Goal: Entertainment & Leisure: Consume media (video, audio)

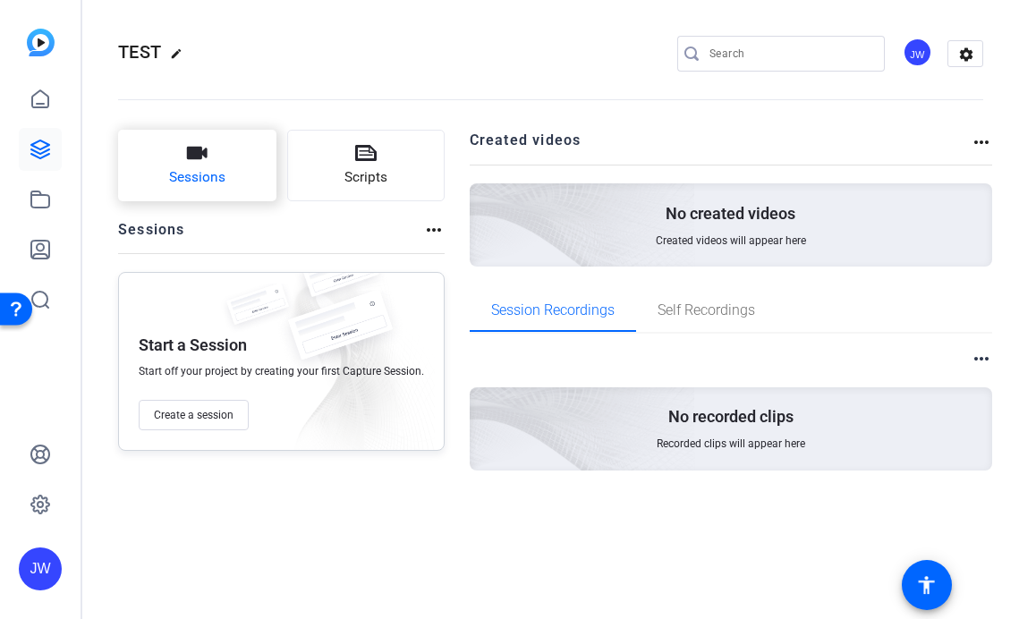
click at [220, 160] on button "Sessions" at bounding box center [197, 166] width 158 height 72
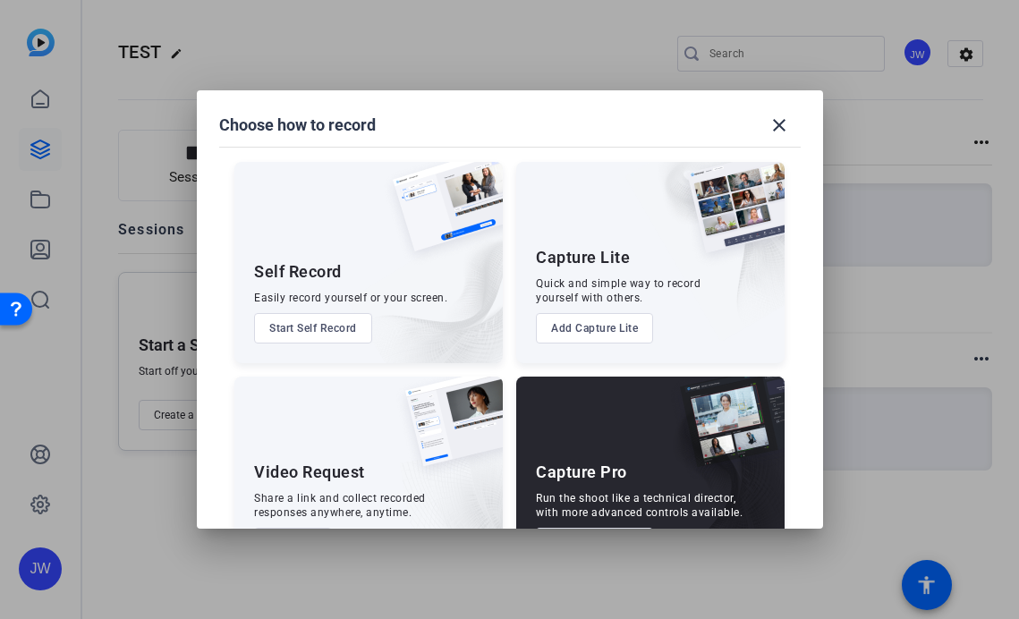
scroll to position [67, 0]
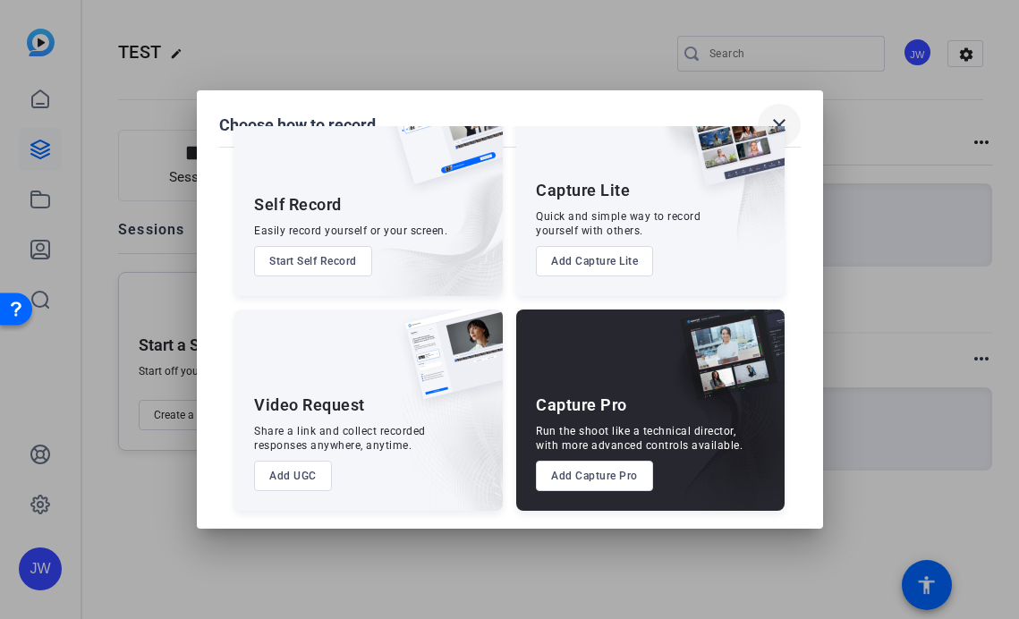
click at [779, 124] on mat-icon "close" at bounding box center [779, 125] width 21 height 21
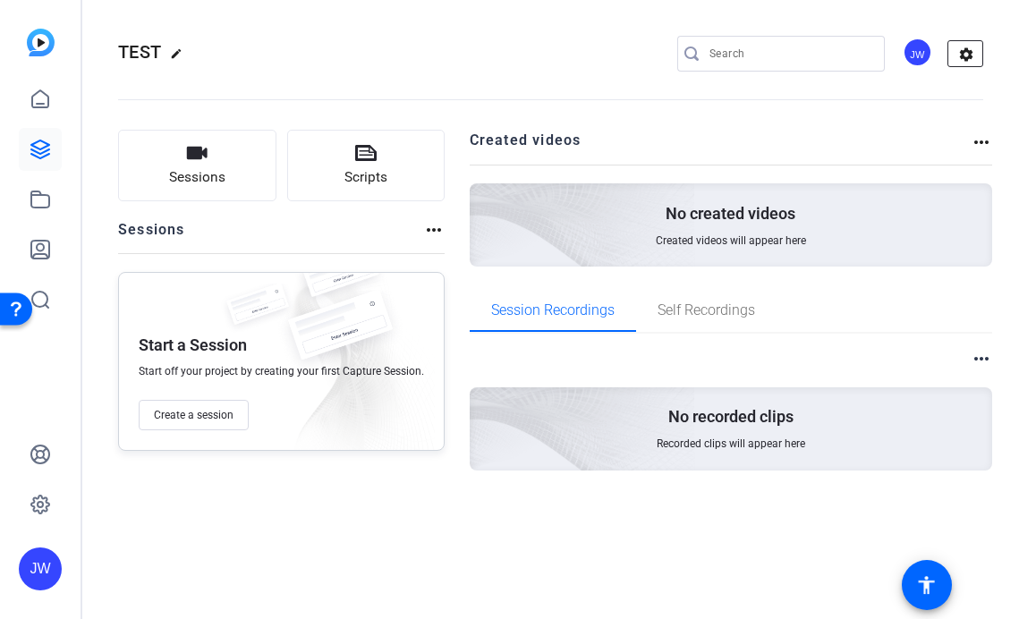
click at [966, 56] on mat-icon "settings" at bounding box center [967, 54] width 36 height 27
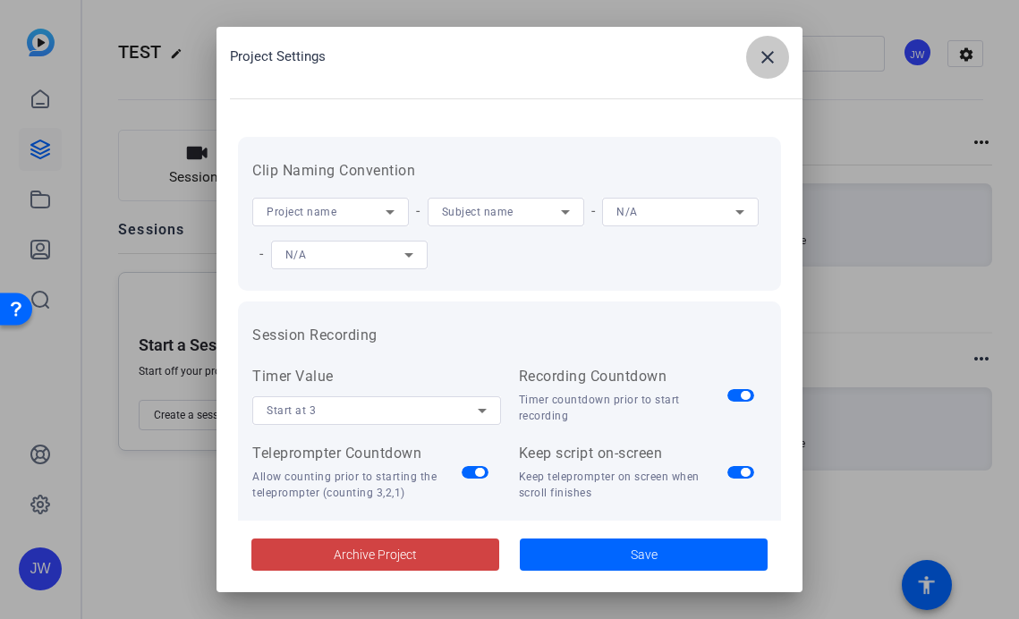
click at [777, 71] on span at bounding box center [767, 57] width 43 height 43
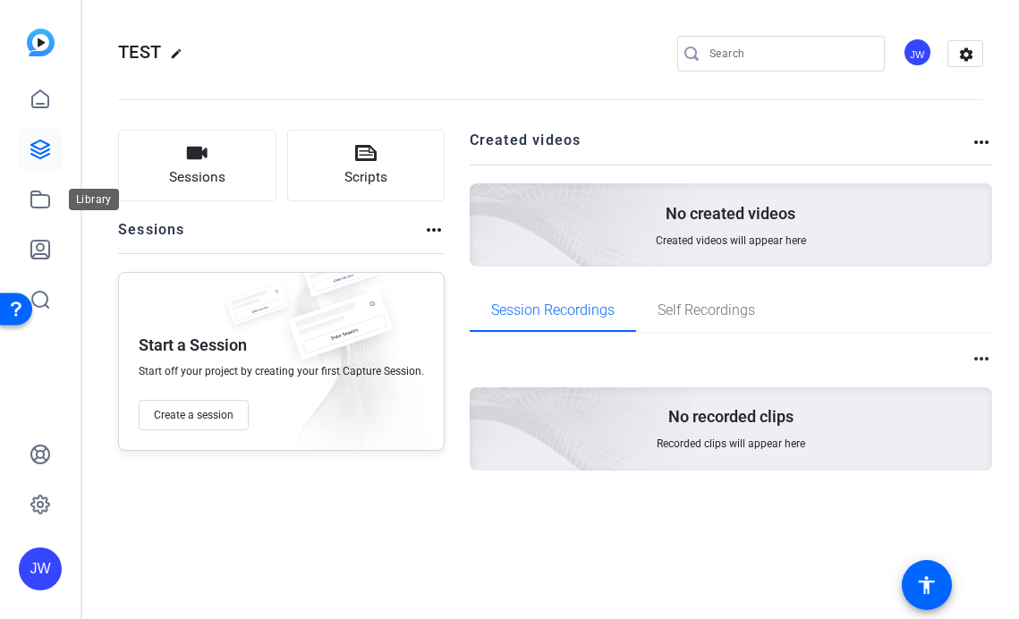
click at [12, 202] on div "JW" at bounding box center [40, 309] width 81 height 619
click at [46, 197] on icon at bounding box center [40, 199] width 21 height 21
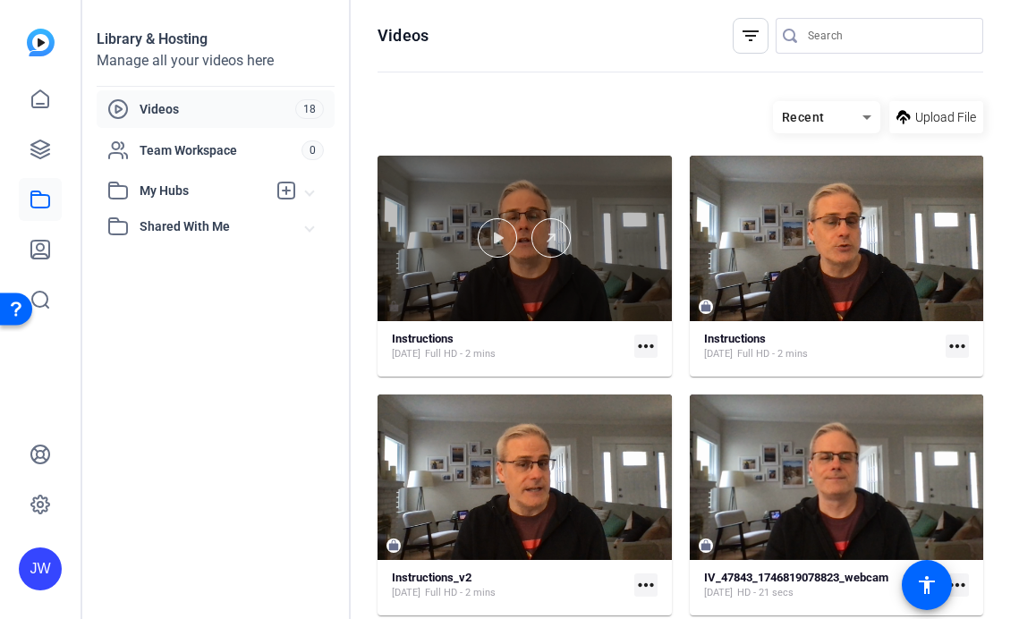
click at [501, 282] on div at bounding box center [525, 239] width 294 height 166
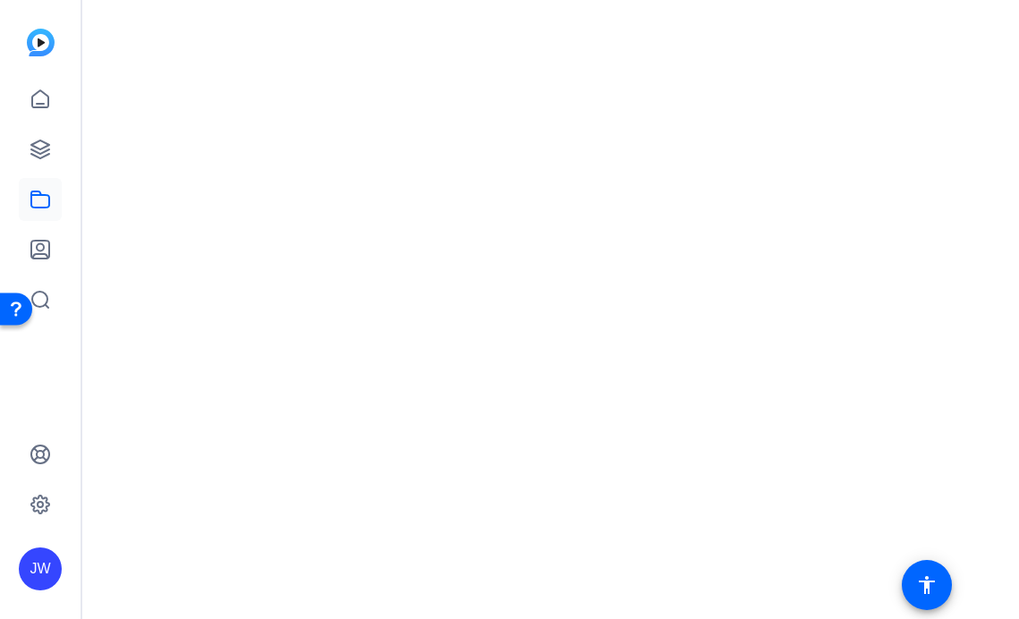
click at [501, 282] on mat-drawer-content at bounding box center [546, 309] width 928 height 619
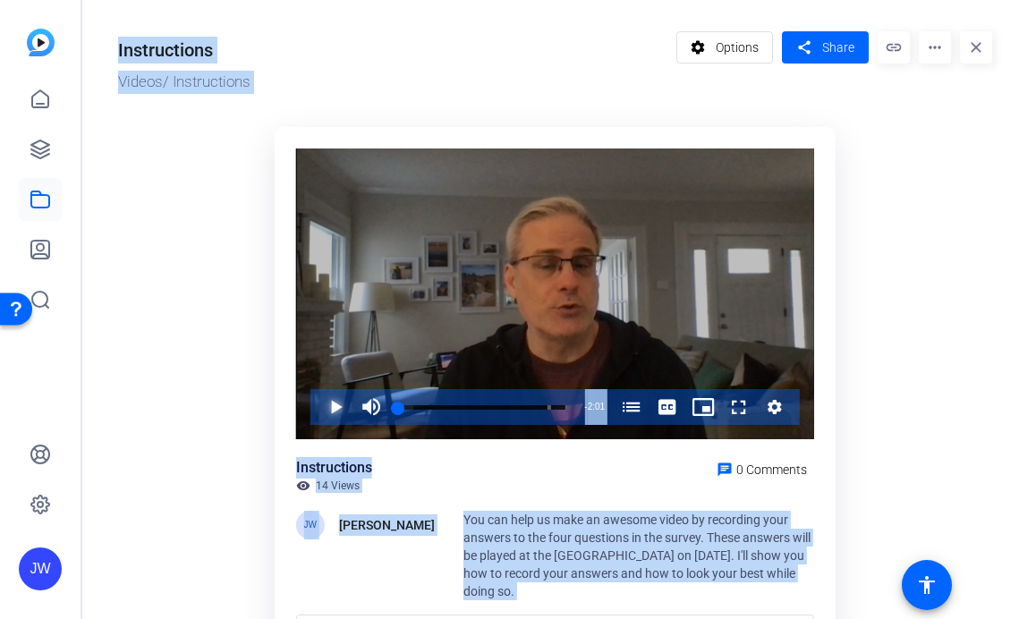
click at [318, 421] on span "Video Player" at bounding box center [318, 407] width 0 height 36
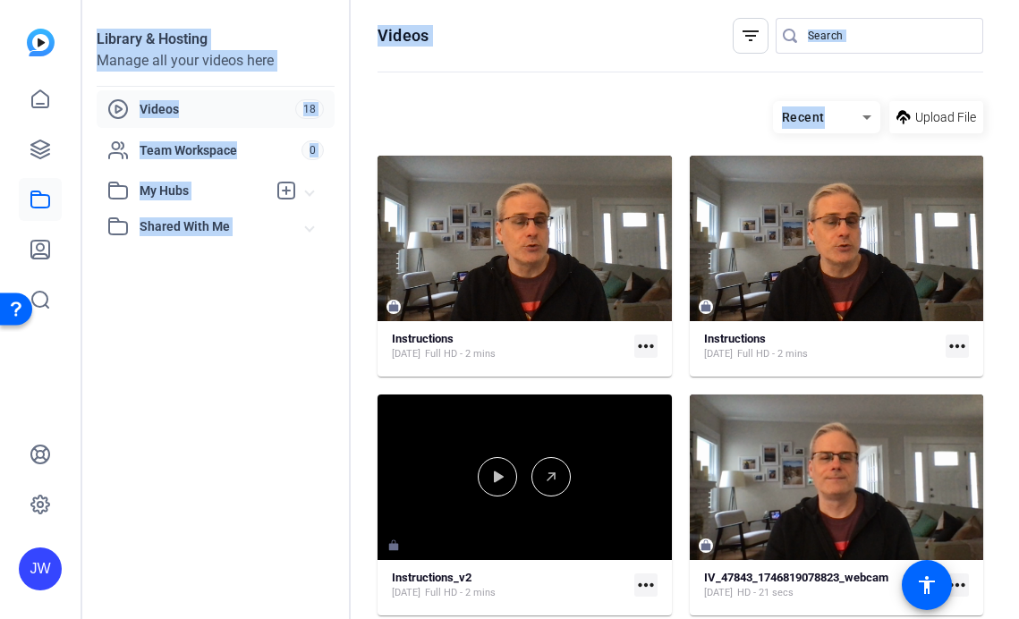
scroll to position [146, 0]
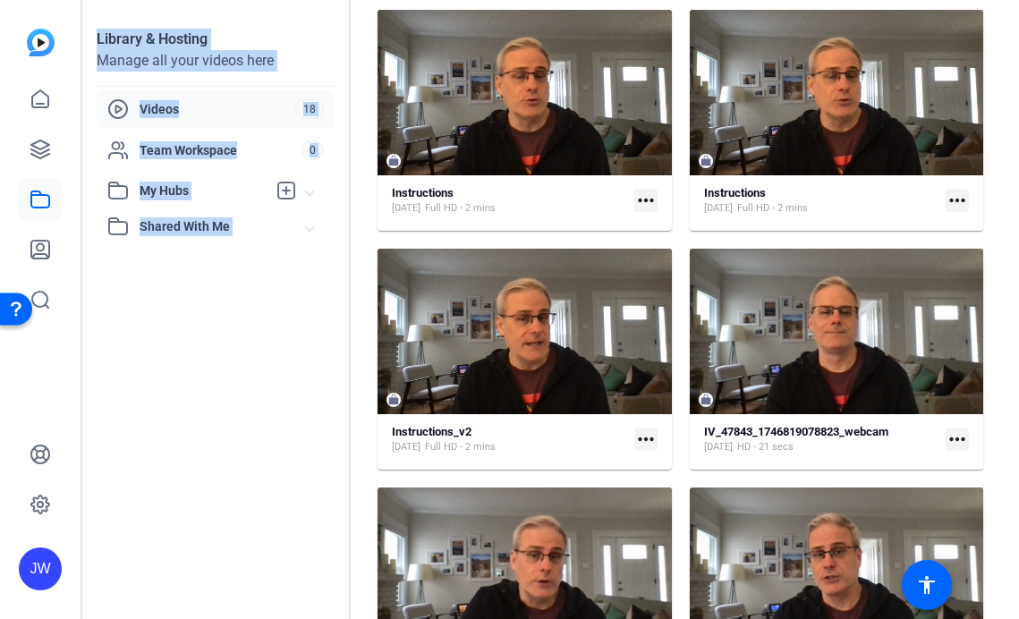
click at [162, 104] on span "Videos" at bounding box center [218, 109] width 156 height 18
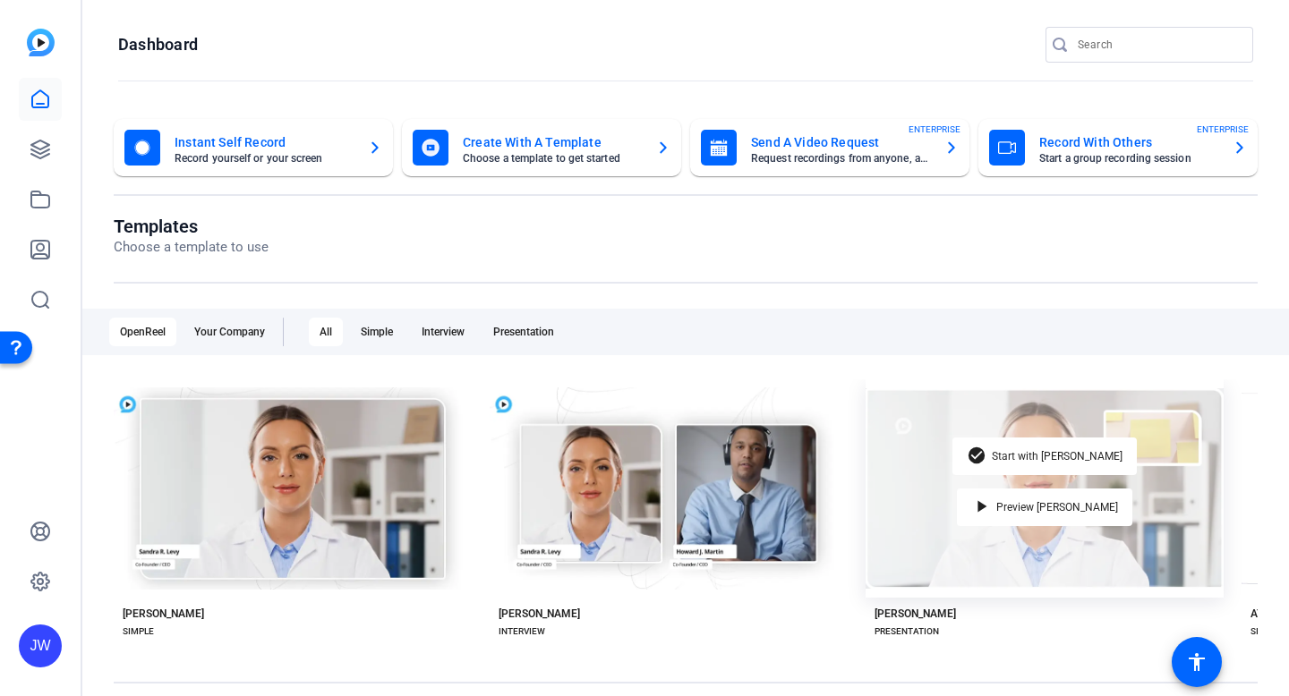
scroll to position [231, 0]
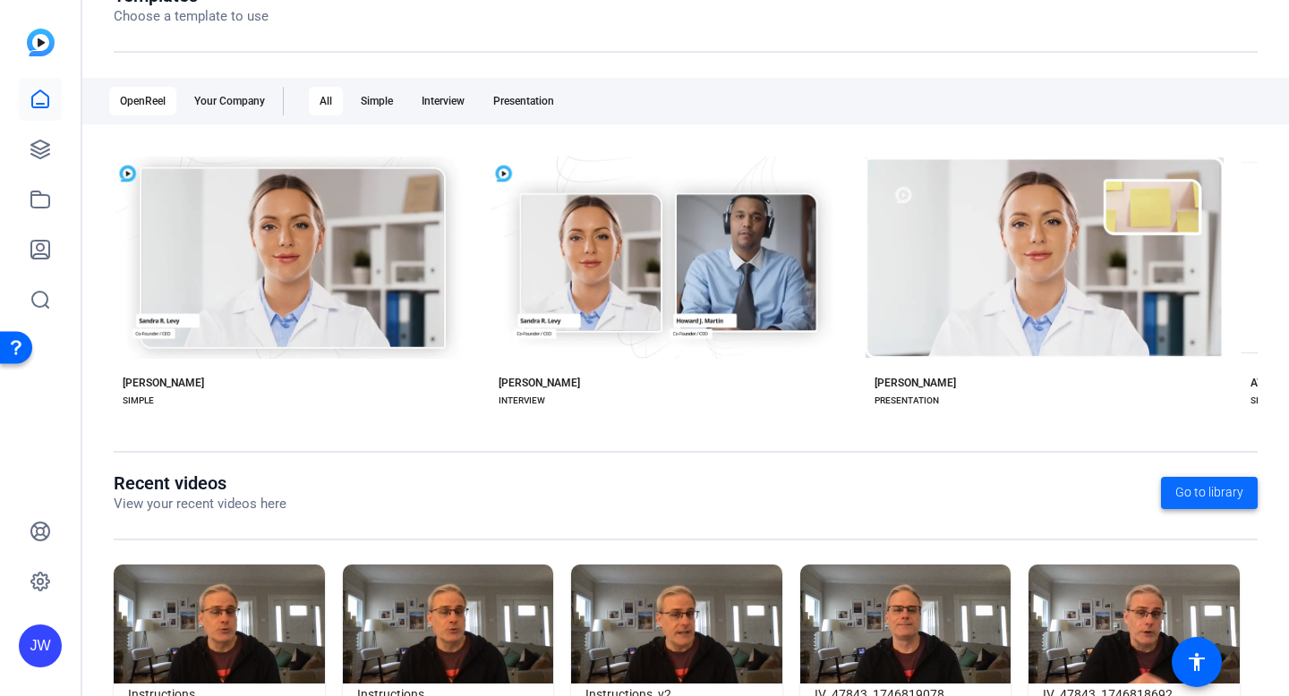
click at [1207, 488] on span "Go to library" at bounding box center [1209, 492] width 68 height 19
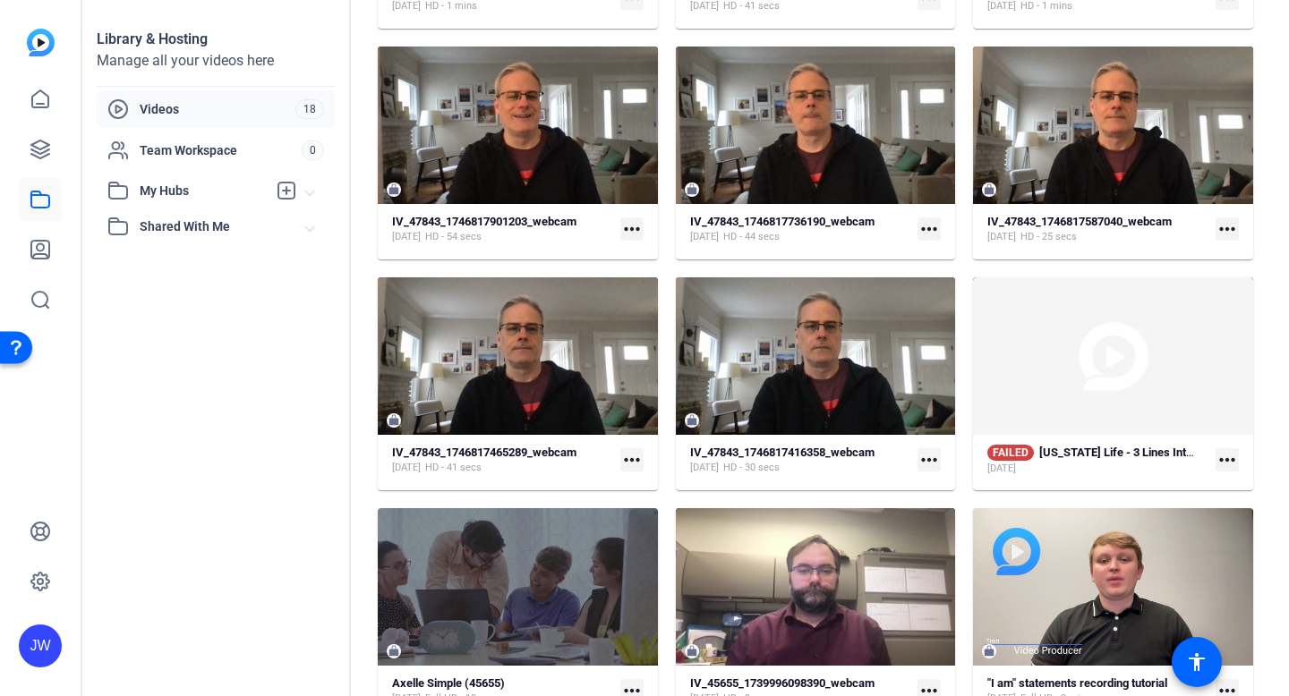
scroll to position [830, 0]
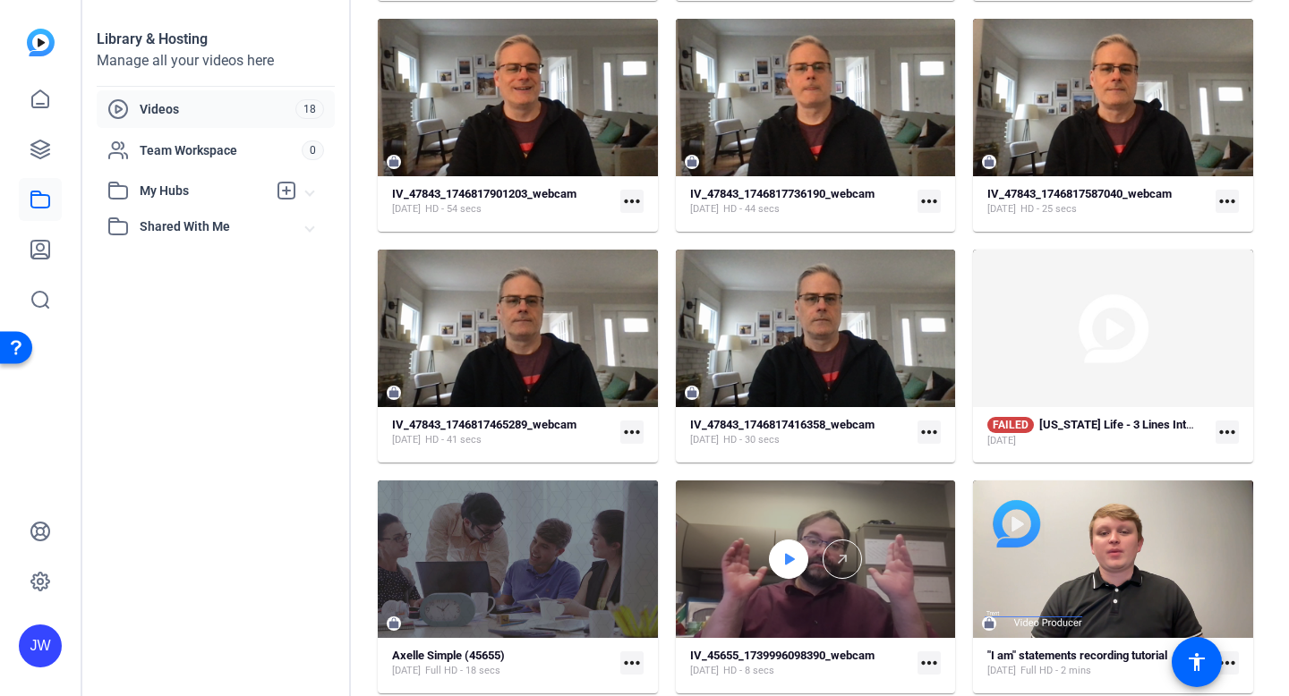
click at [782, 563] on icon at bounding box center [788, 559] width 14 height 21
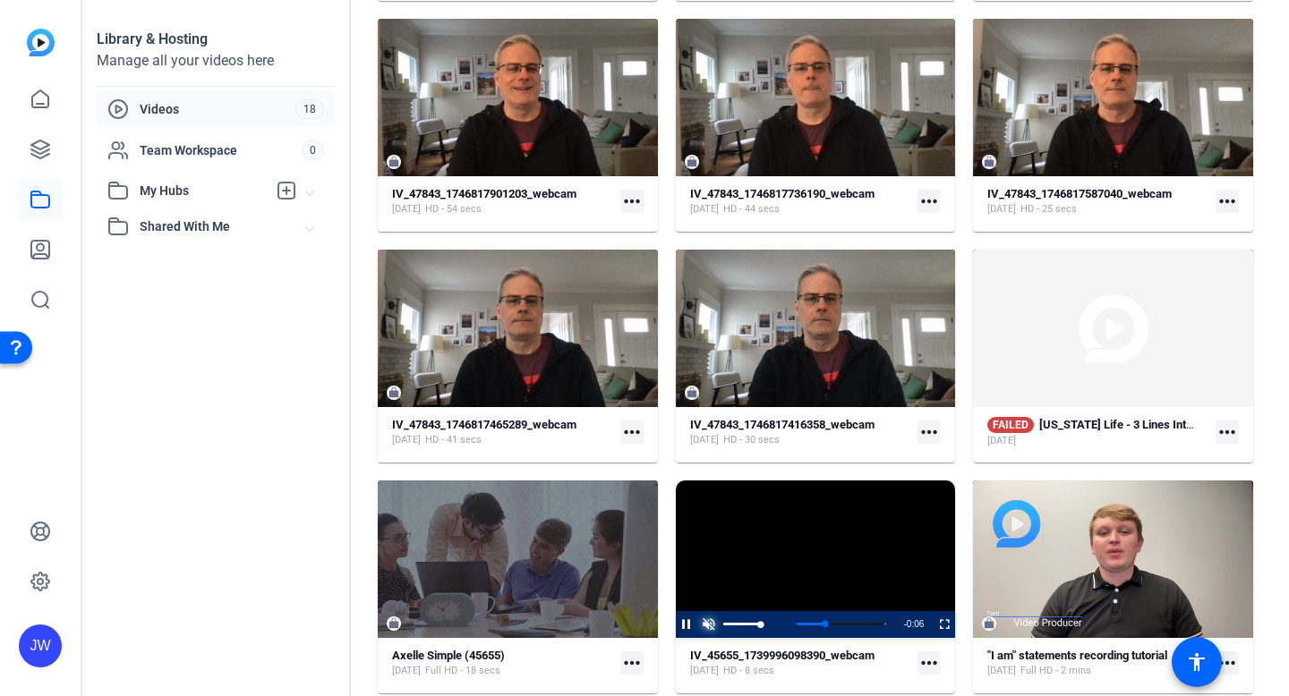
click at [708, 625] on span "Video Player" at bounding box center [709, 625] width 22 height 0
drag, startPoint x: 817, startPoint y: 624, endPoint x: 676, endPoint y: 622, distance: 141.4
click at [676, 624] on div "Play Unmute 0% Current Time 0:00 / Duration 0:08 Loaded : 100.00% 0:00 0:00 Tes…" at bounding box center [816, 624] width 280 height 27
click at [715, 625] on span "Video Player" at bounding box center [709, 625] width 22 height 0
drag, startPoint x: 848, startPoint y: 618, endPoint x: 747, endPoint y: 618, distance: 101.1
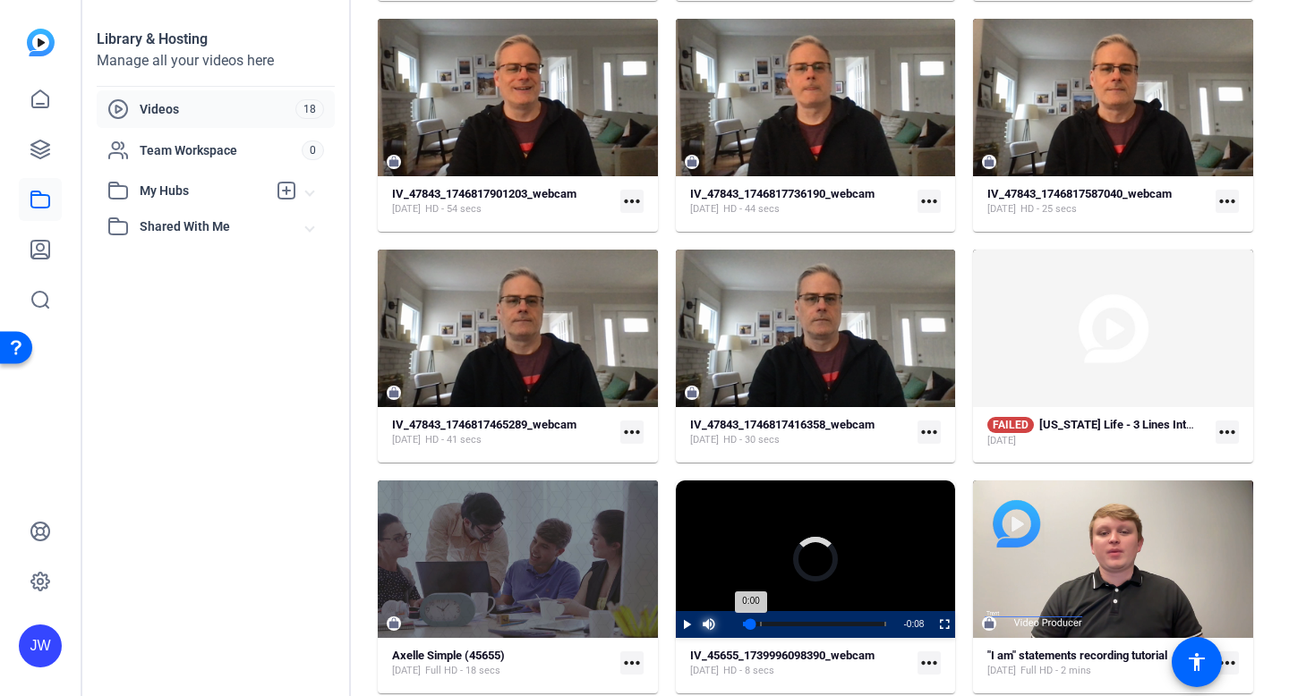
click at [747, 618] on div "Loaded : 100.00% 0:00 0:00 Test Driving Google Glass (00:01)" at bounding box center [814, 624] width 161 height 27
click at [676, 623] on span "Video Player" at bounding box center [676, 624] width 0 height 27
click at [676, 622] on span "Video Player" at bounding box center [676, 624] width 0 height 27
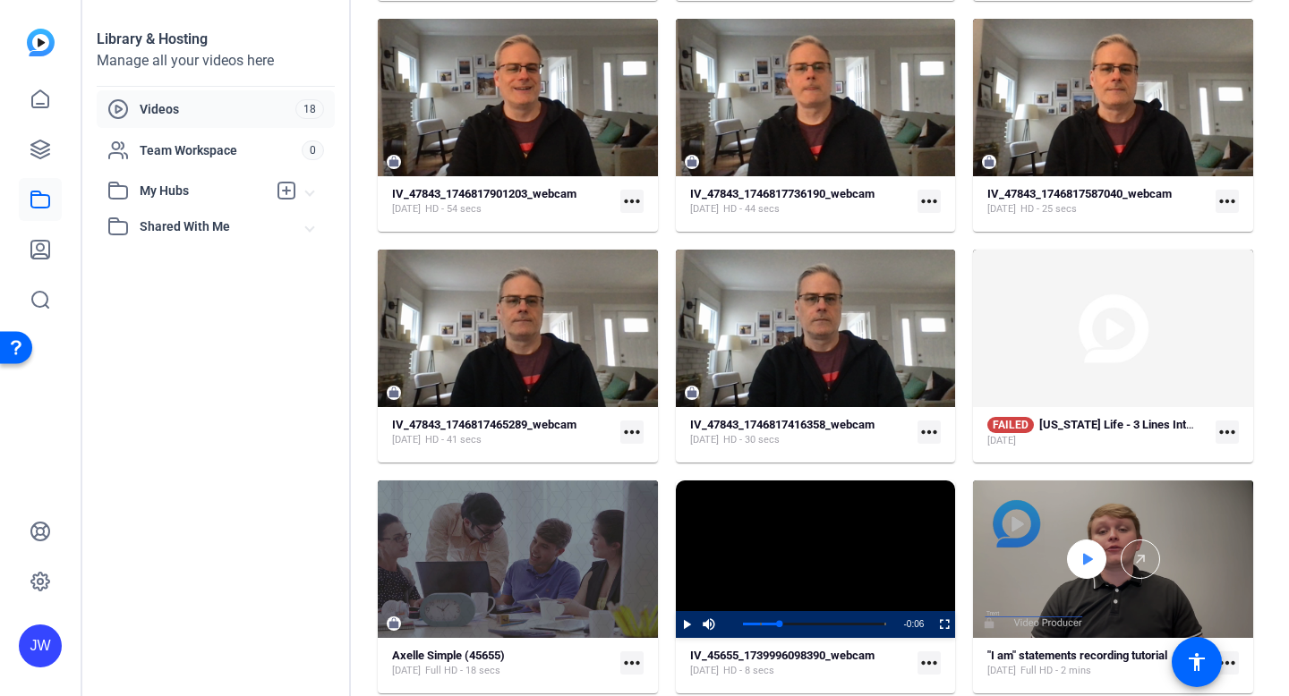
click at [1075, 560] on div at bounding box center [1086, 559] width 39 height 39
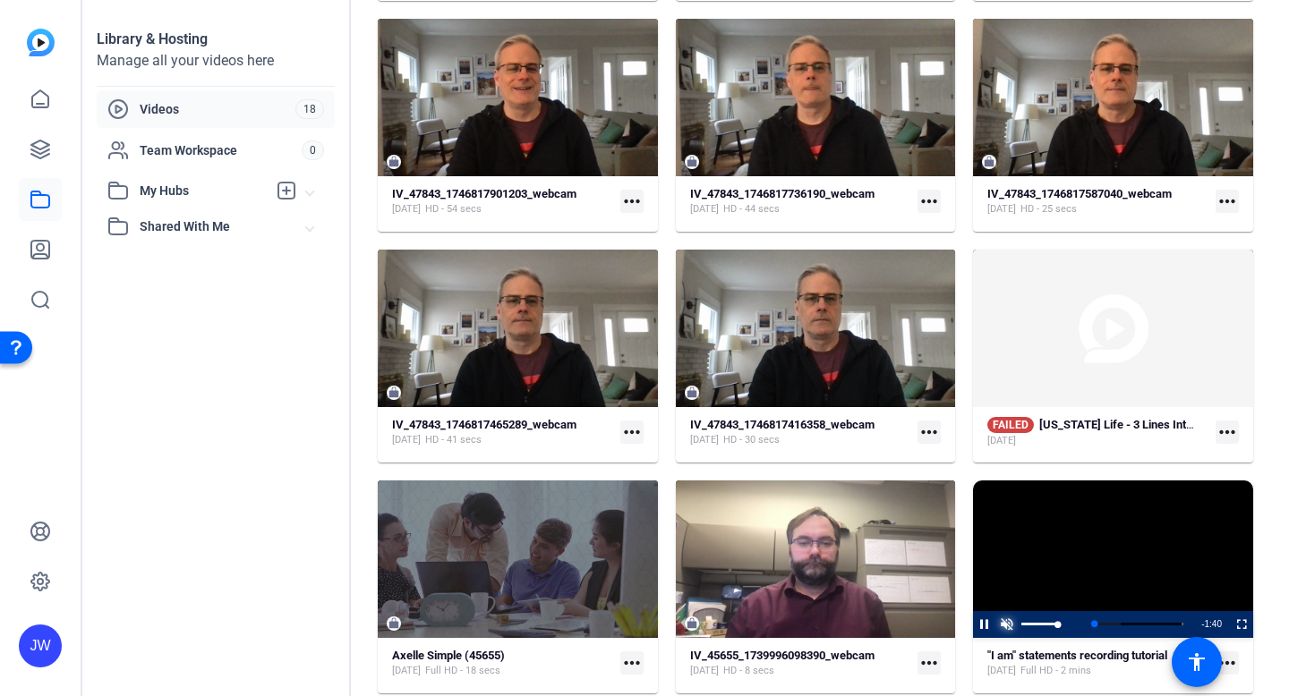
click at [1010, 625] on span "Video Player" at bounding box center [1006, 625] width 22 height 0
click at [997, 625] on span "Video Player" at bounding box center [1006, 625] width 22 height 0
click at [973, 621] on span "Video Player" at bounding box center [973, 624] width 0 height 27
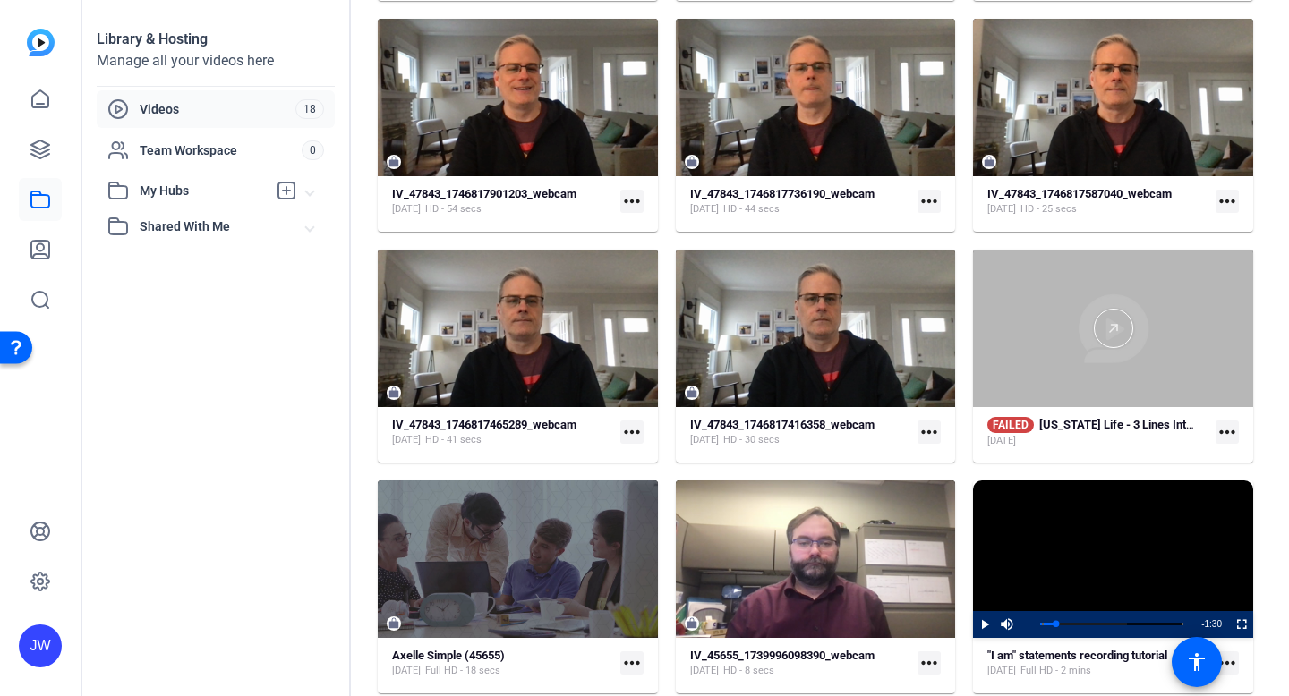
click at [1081, 363] on div at bounding box center [1113, 328] width 280 height 157
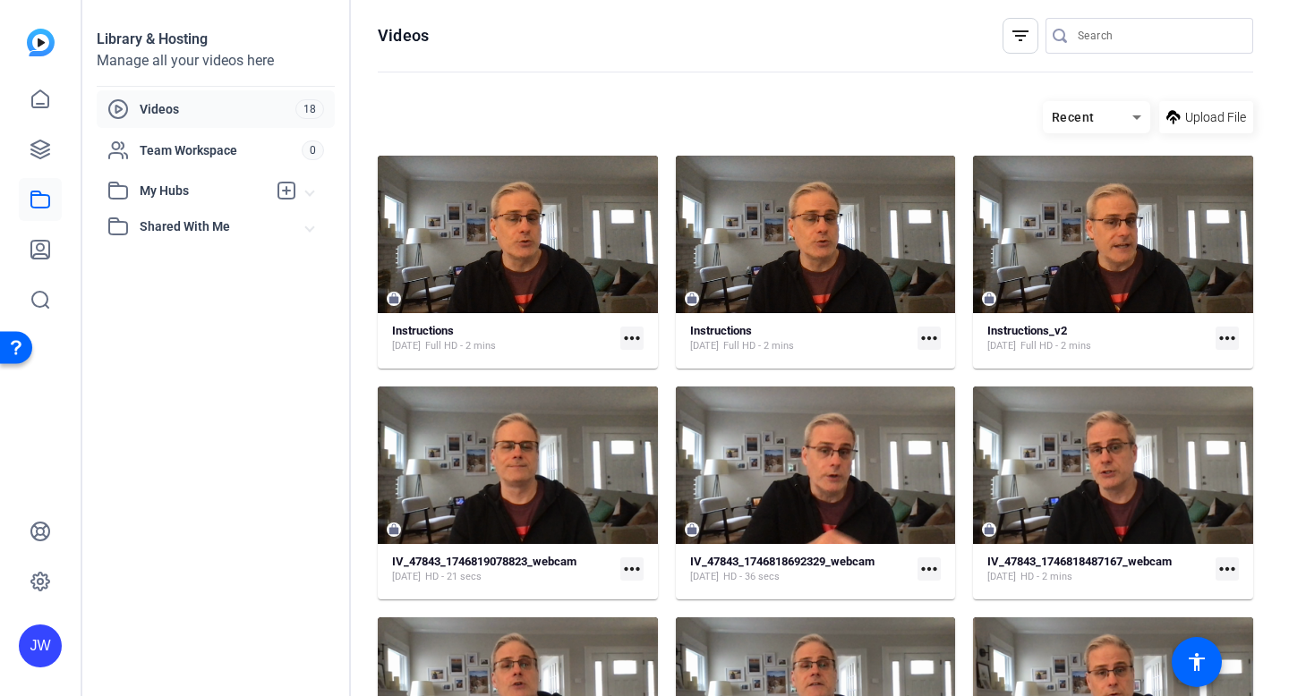
scroll to position [830, 0]
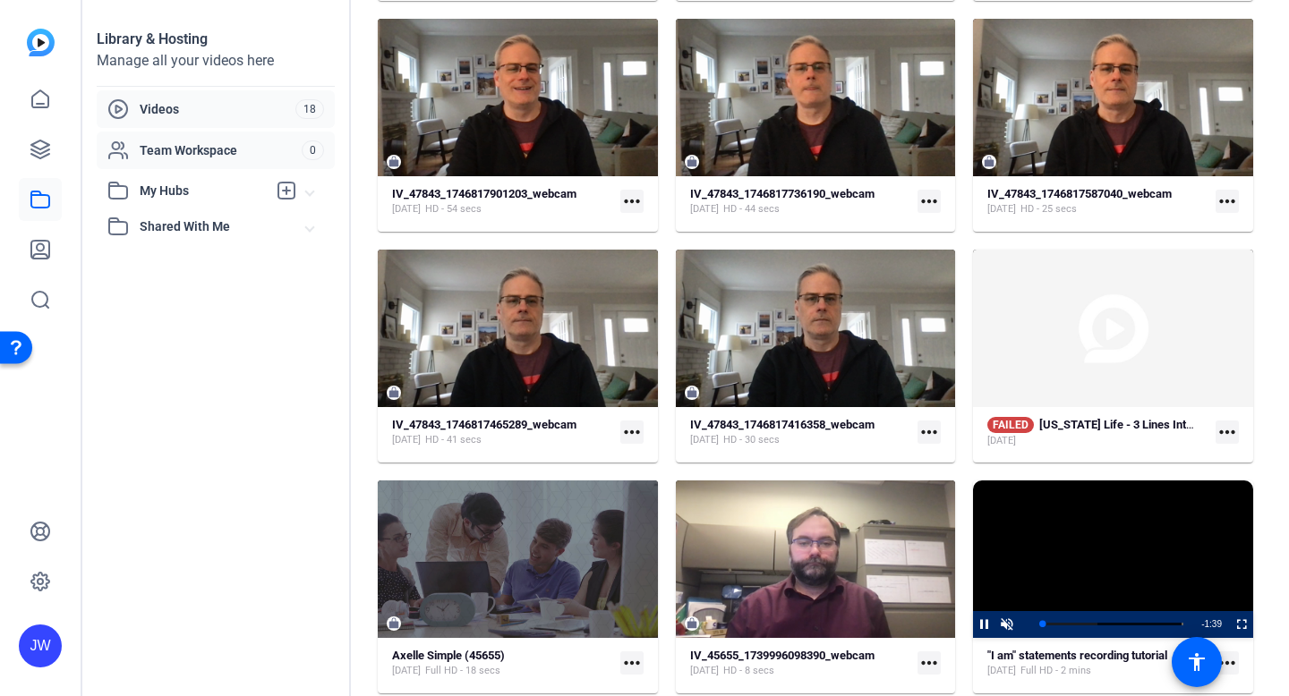
click at [199, 155] on span "Team Workspace" at bounding box center [221, 150] width 162 height 18
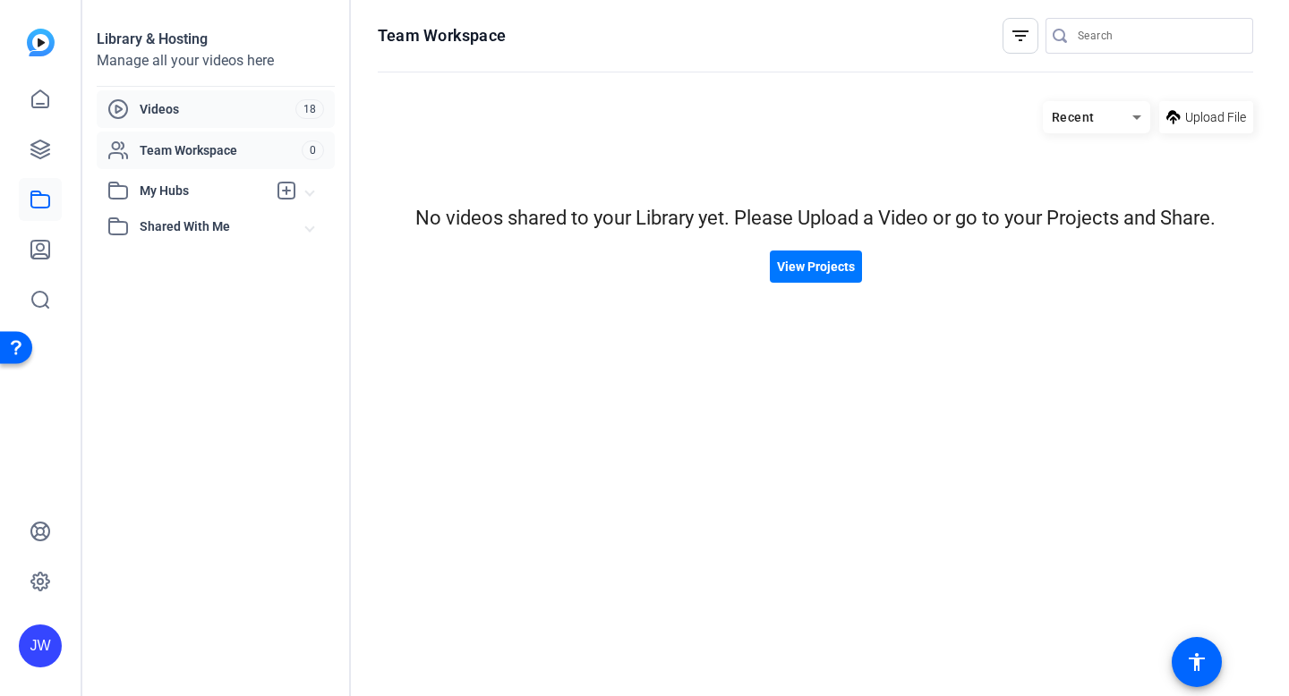
click at [211, 116] on span "Videos" at bounding box center [218, 109] width 156 height 18
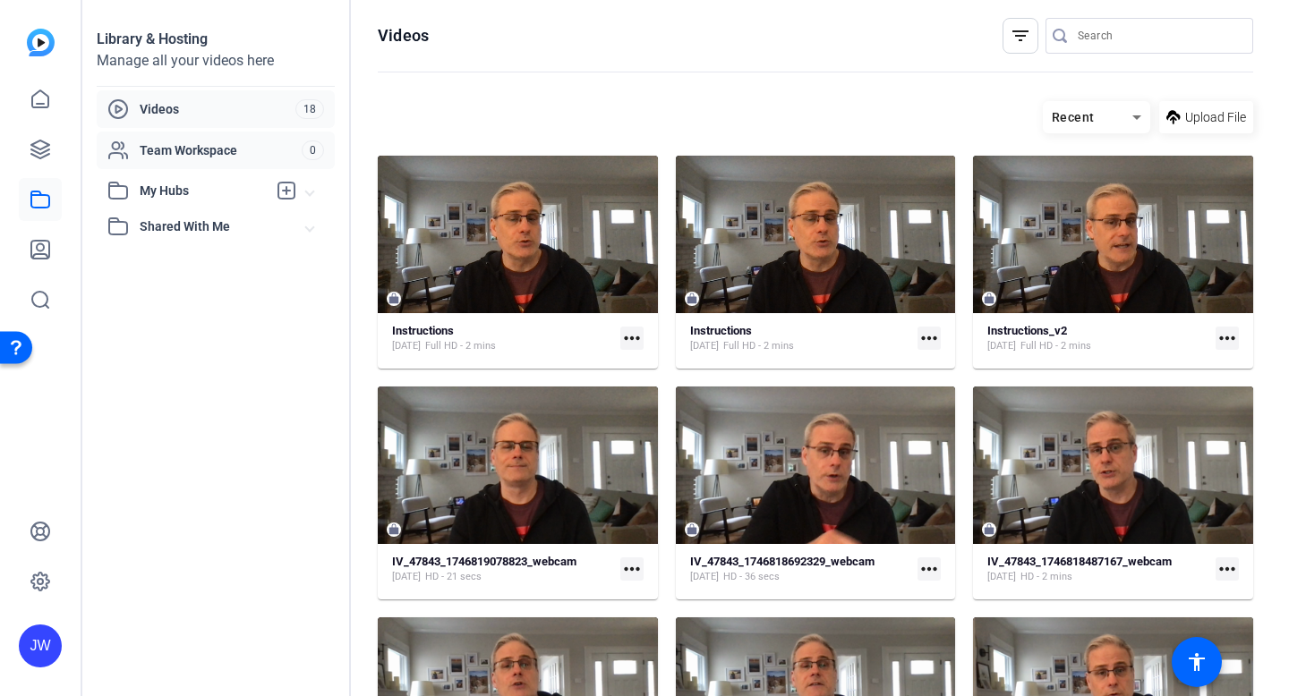
click at [187, 163] on div "Team Workspace 0" at bounding box center [216, 151] width 238 height 38
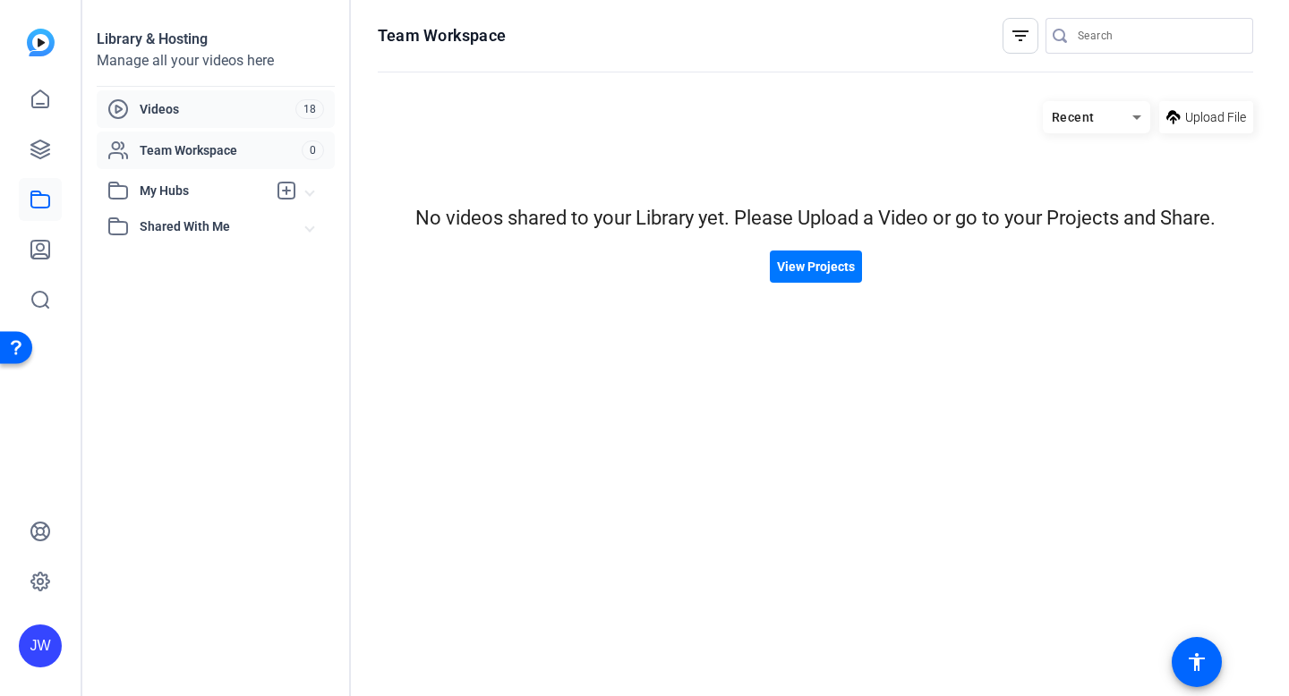
click at [192, 98] on div "Videos 18" at bounding box center [216, 109] width 238 height 38
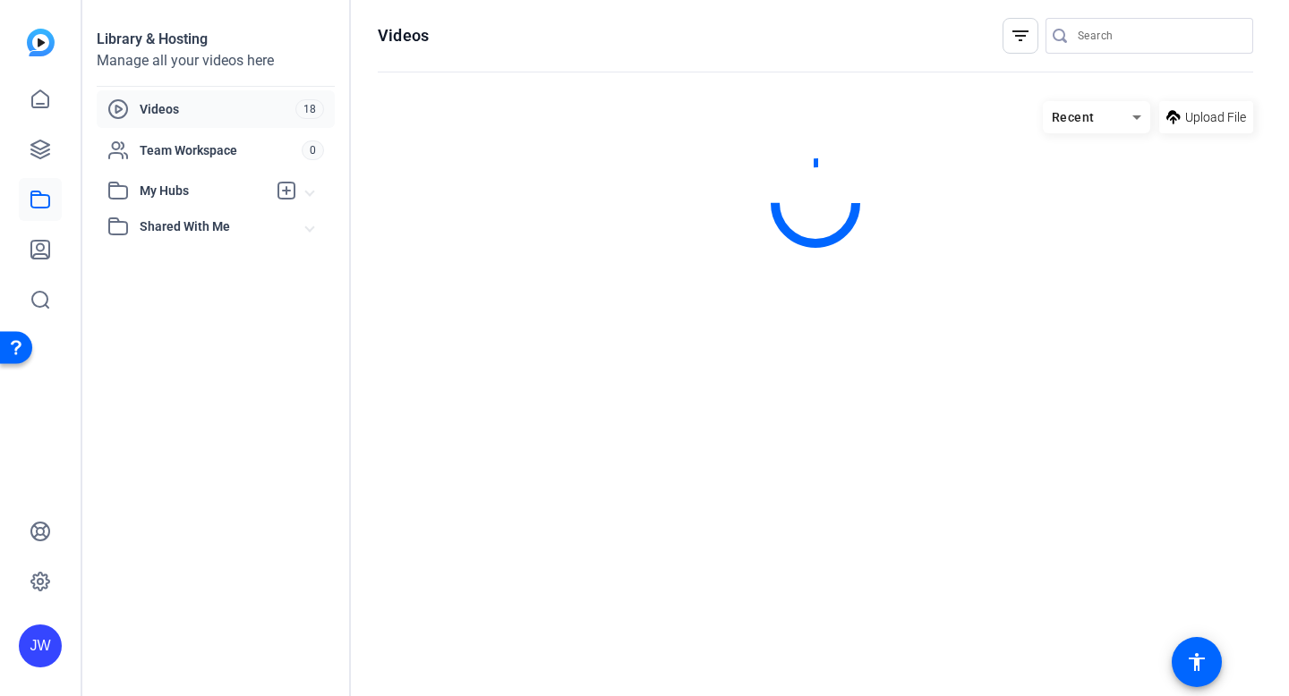
click at [203, 209] on mat-expansion-panel-header "Shared With Me" at bounding box center [216, 227] width 238 height 36
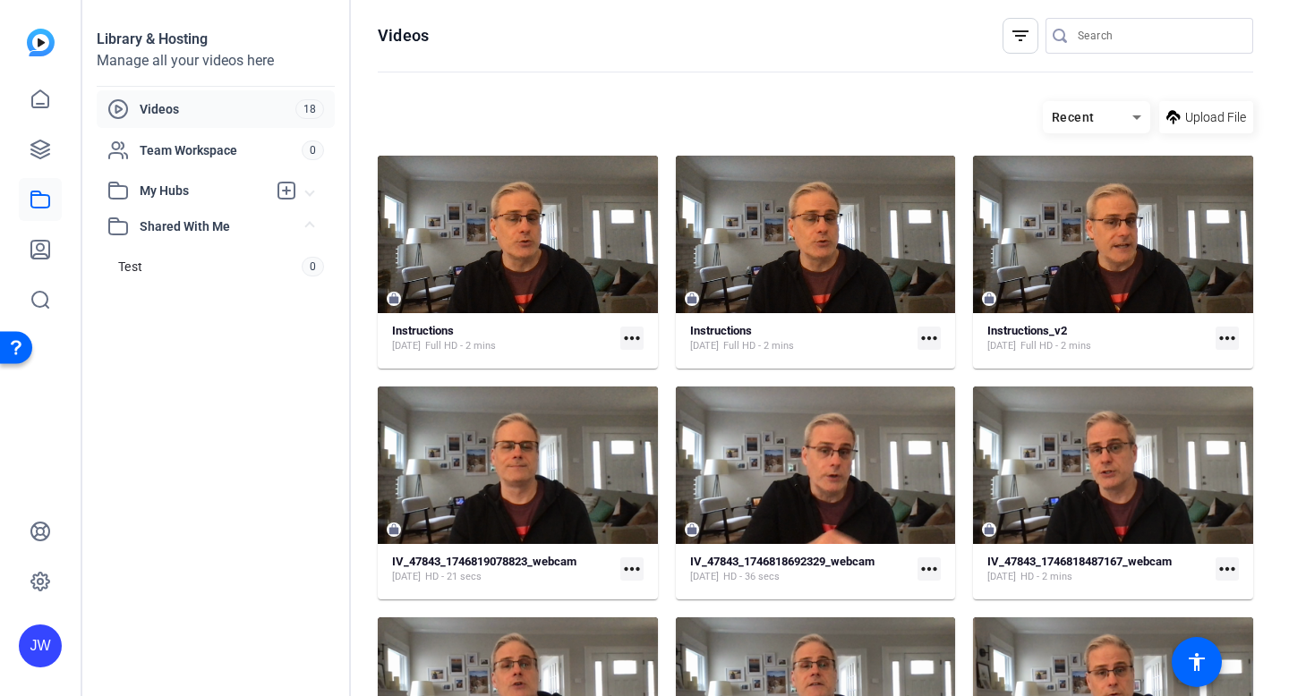
click at [197, 194] on span "My Hubs" at bounding box center [203, 191] width 127 height 19
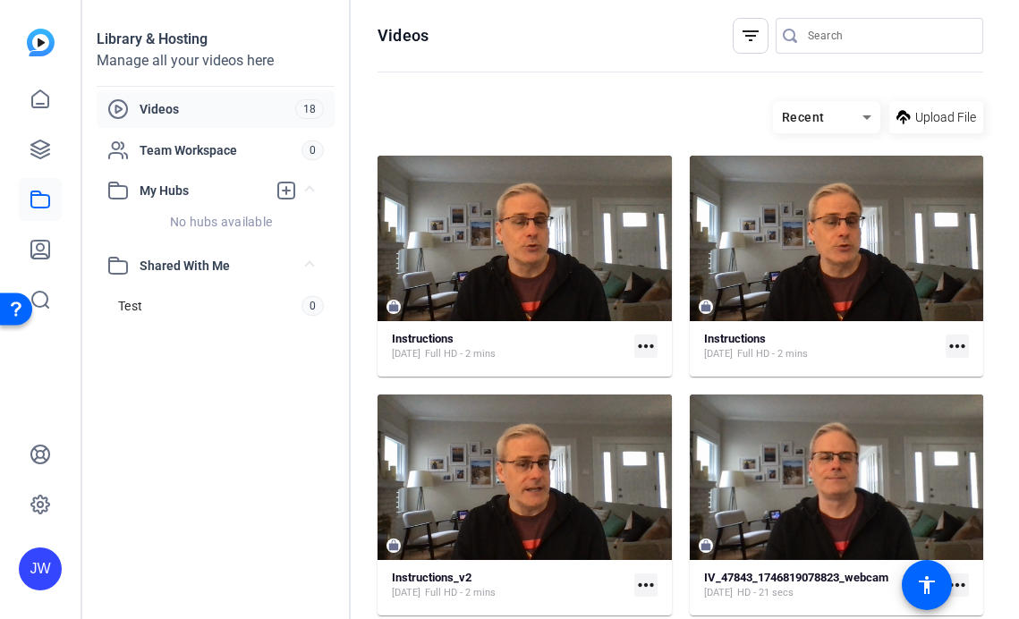
click at [142, 115] on span "Videos" at bounding box center [218, 109] width 156 height 18
click at [201, 146] on span "Team Workspace" at bounding box center [221, 150] width 162 height 18
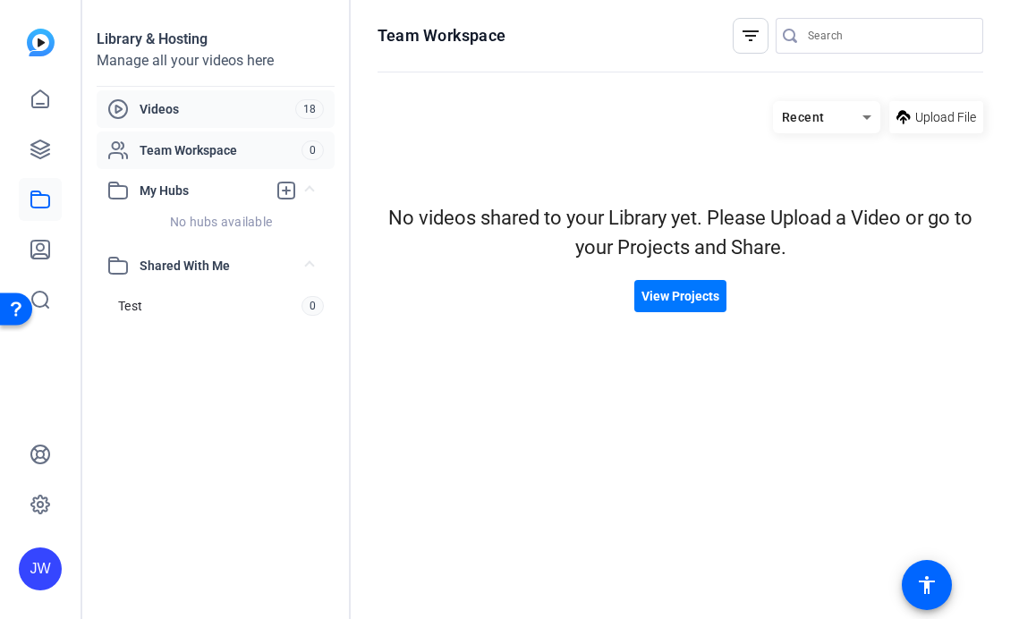
click at [178, 106] on span "Videos" at bounding box center [218, 109] width 156 height 18
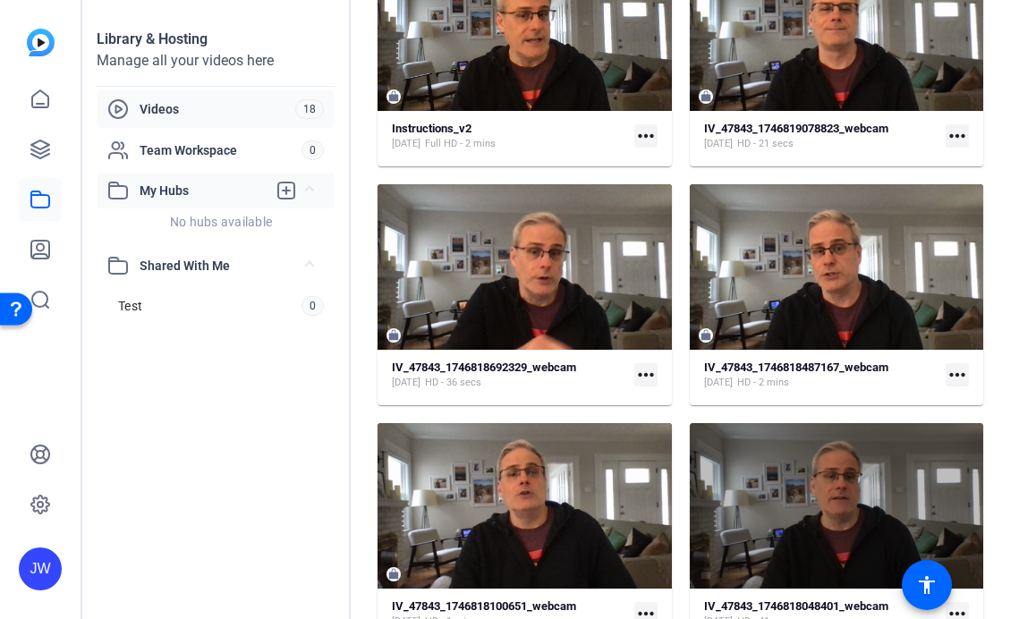
scroll to position [455, 0]
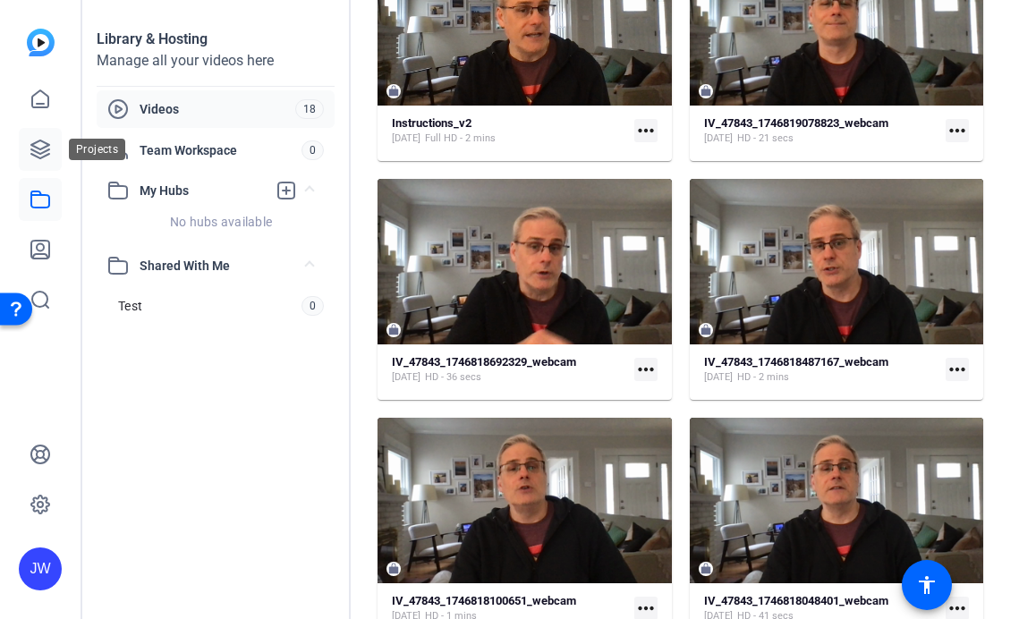
click at [42, 152] on icon at bounding box center [40, 149] width 18 height 18
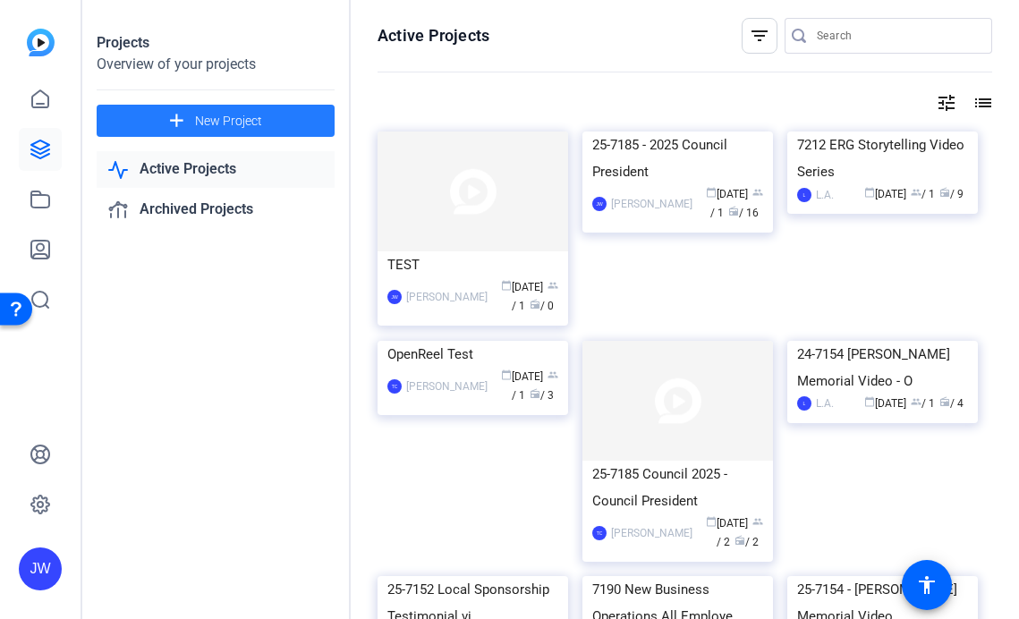
click at [222, 113] on span "New Project" at bounding box center [228, 121] width 67 height 19
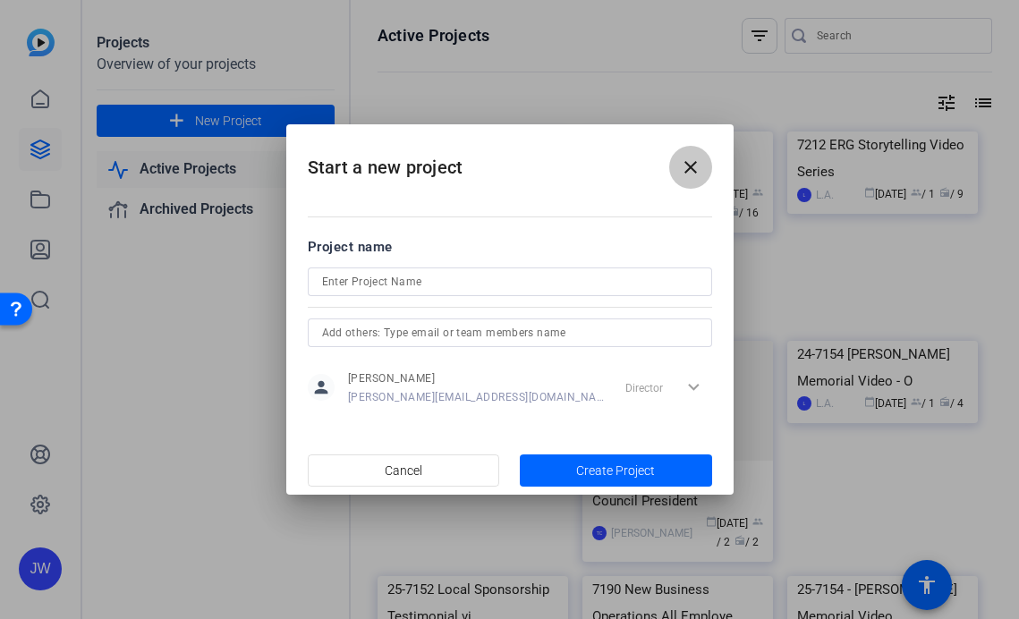
click at [685, 162] on mat-icon "close" at bounding box center [690, 167] width 21 height 21
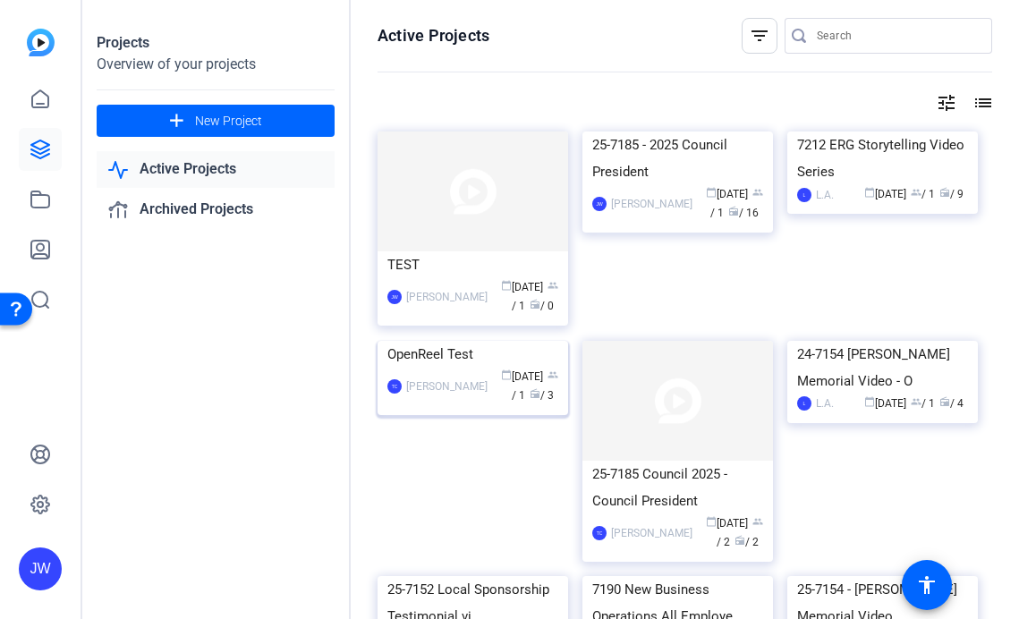
click at [491, 341] on img at bounding box center [473, 341] width 191 height 0
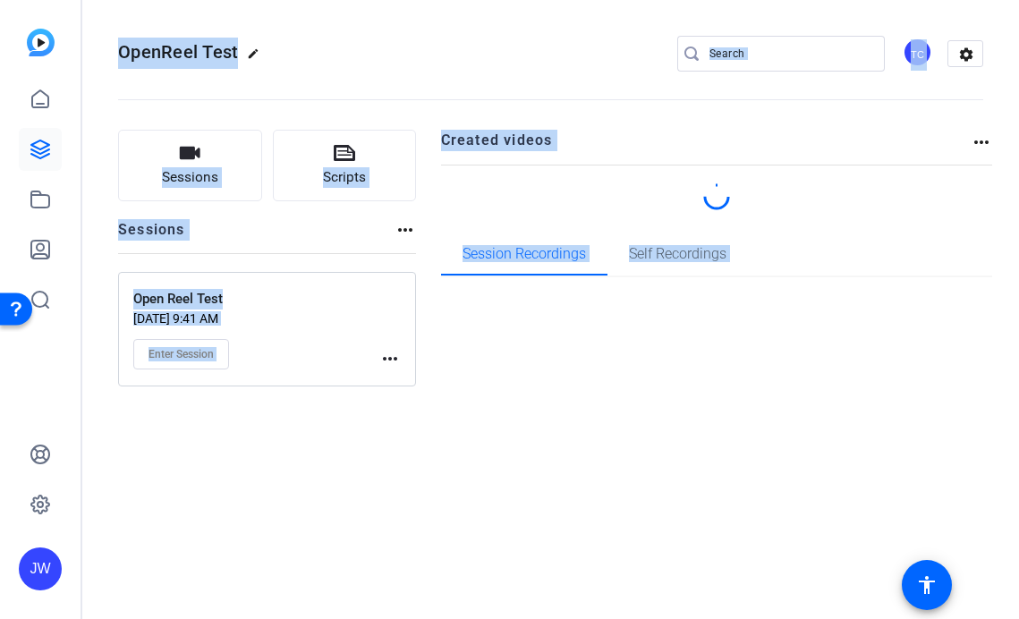
click at [491, 421] on div "OpenReel Test edit TC settings Sessions Scripts Sessions more_horiz Open Reel T…" at bounding box center [550, 309] width 937 height 619
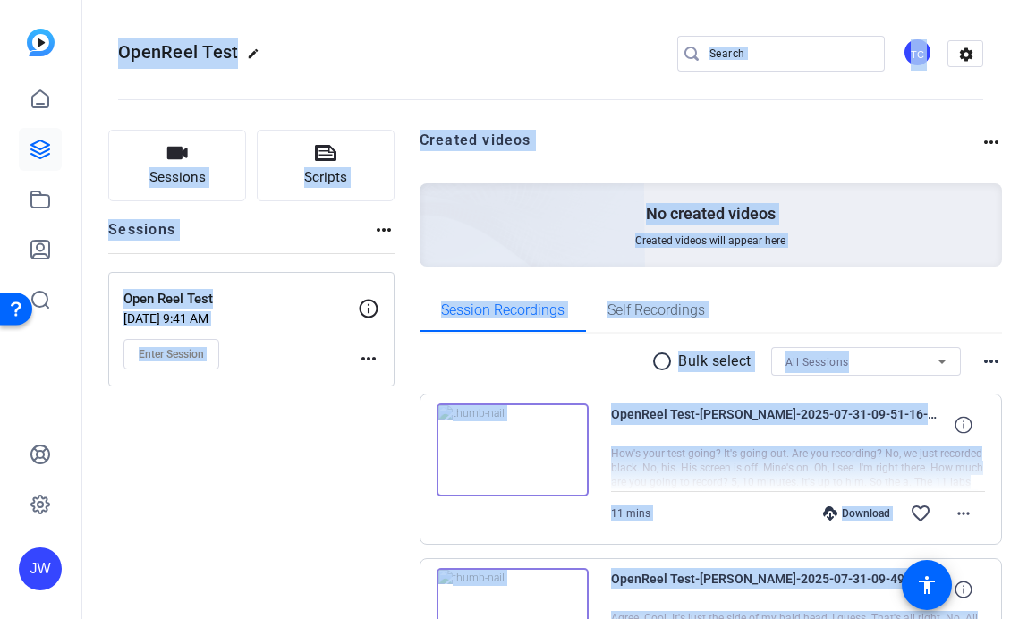
click at [281, 492] on div "Sessions Scripts Sessions more_horiz Open Reel Test [DATE] 9:41 AM Enter Sessio…" at bounding box center [251, 531] width 286 height 802
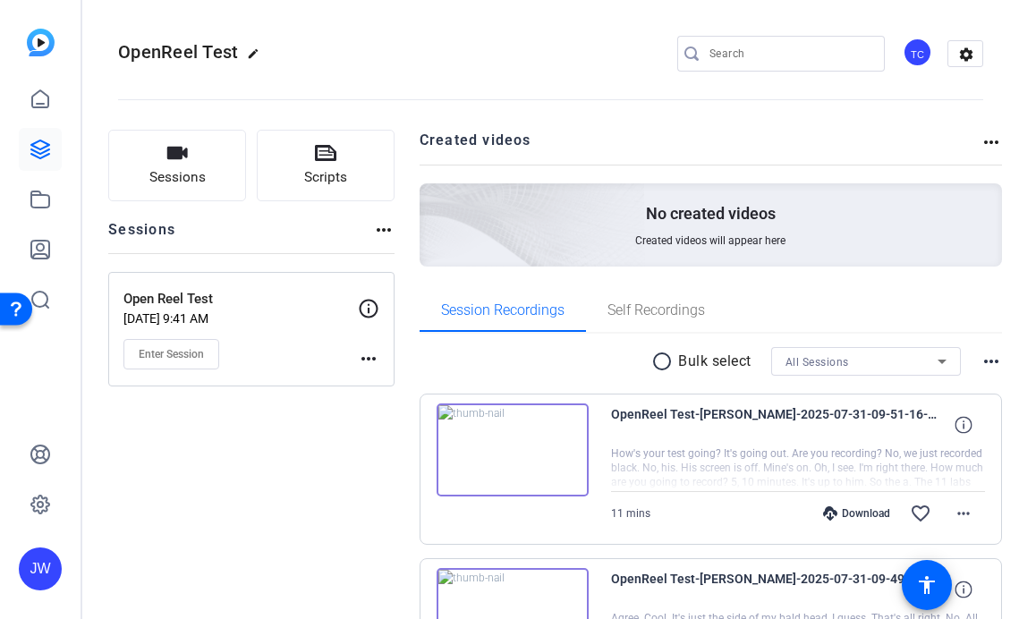
click at [486, 453] on img at bounding box center [513, 450] width 152 height 93
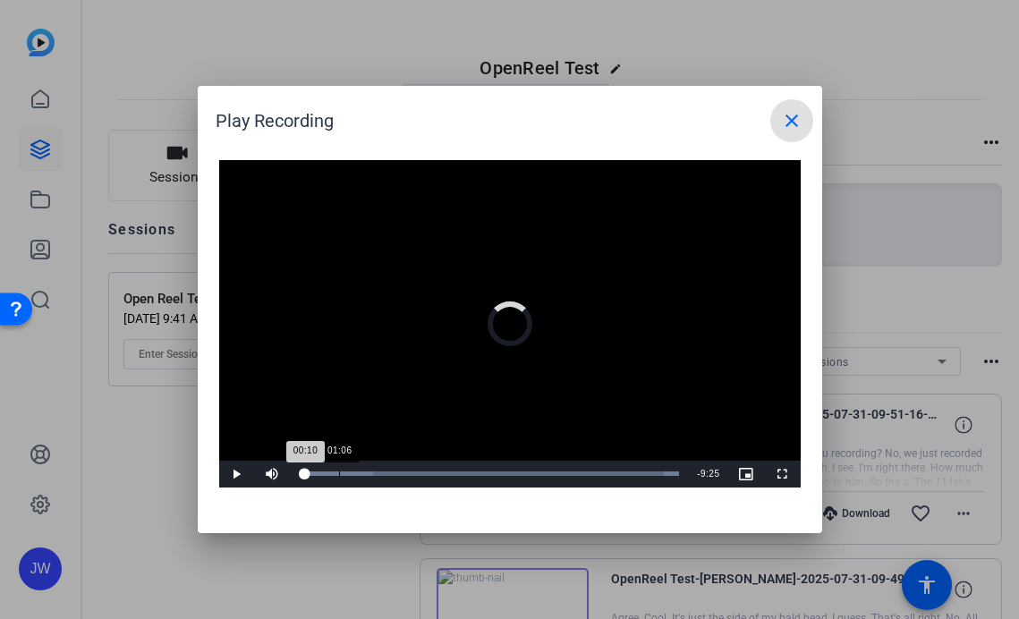
click at [338, 466] on div "Loaded : 100.00% 01:06 00:10" at bounding box center [490, 474] width 398 height 27
click at [385, 472] on div "Loaded : 100.00% 02:22 02:22" at bounding box center [490, 474] width 380 height 4
click at [430, 469] on div "Loaded : 100.00% 03:36 02:23" at bounding box center [490, 474] width 398 height 27
click at [480, 472] on div "04:57" at bounding box center [479, 474] width 1 height 4
click at [786, 121] on mat-icon "close" at bounding box center [791, 120] width 21 height 21
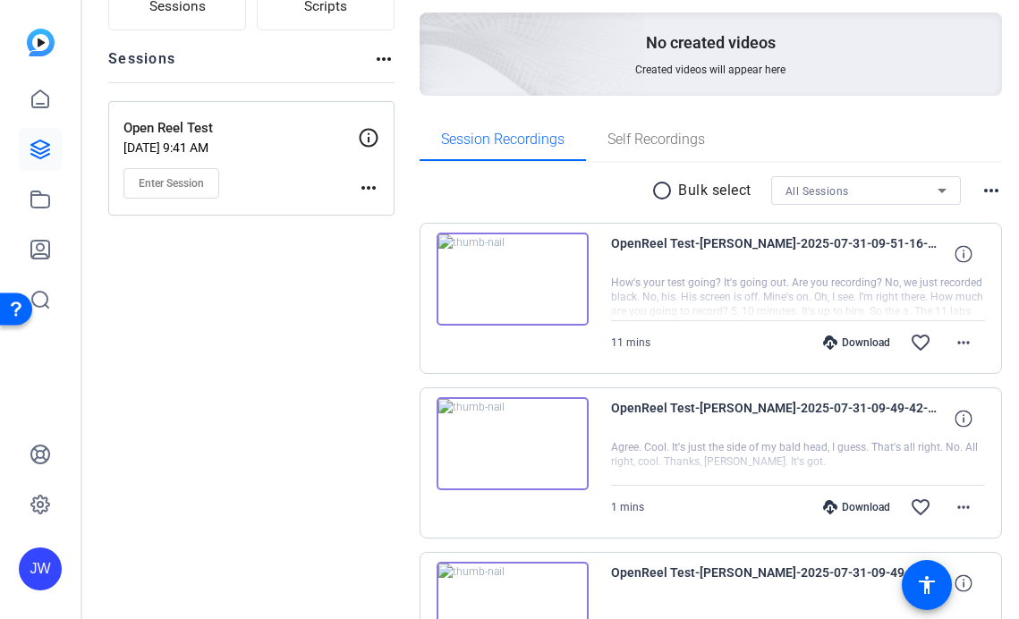
scroll to position [314, 0]
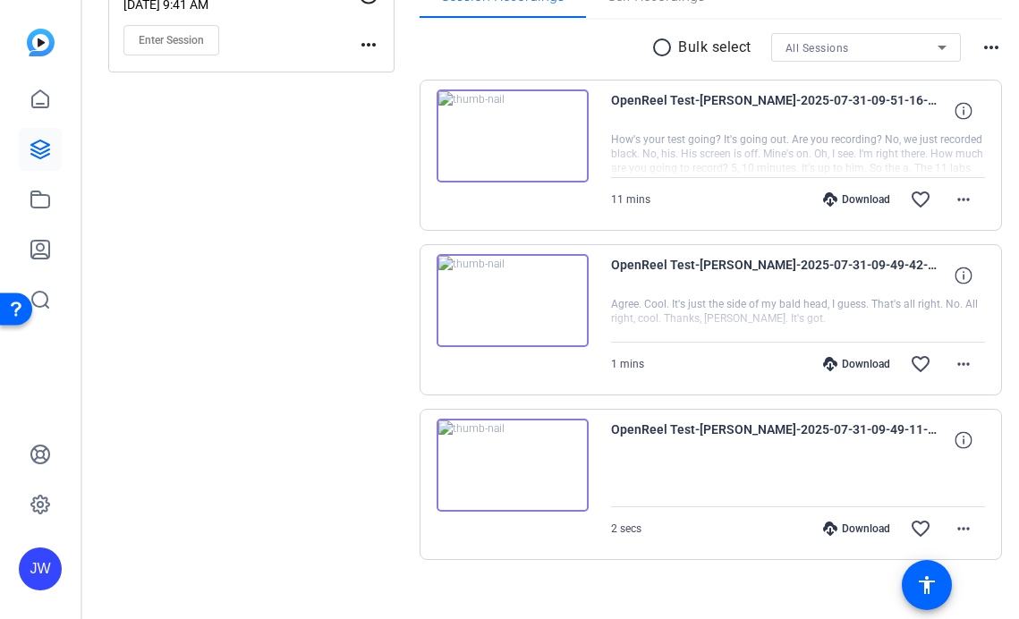
click at [589, 486] on img at bounding box center [513, 465] width 152 height 93
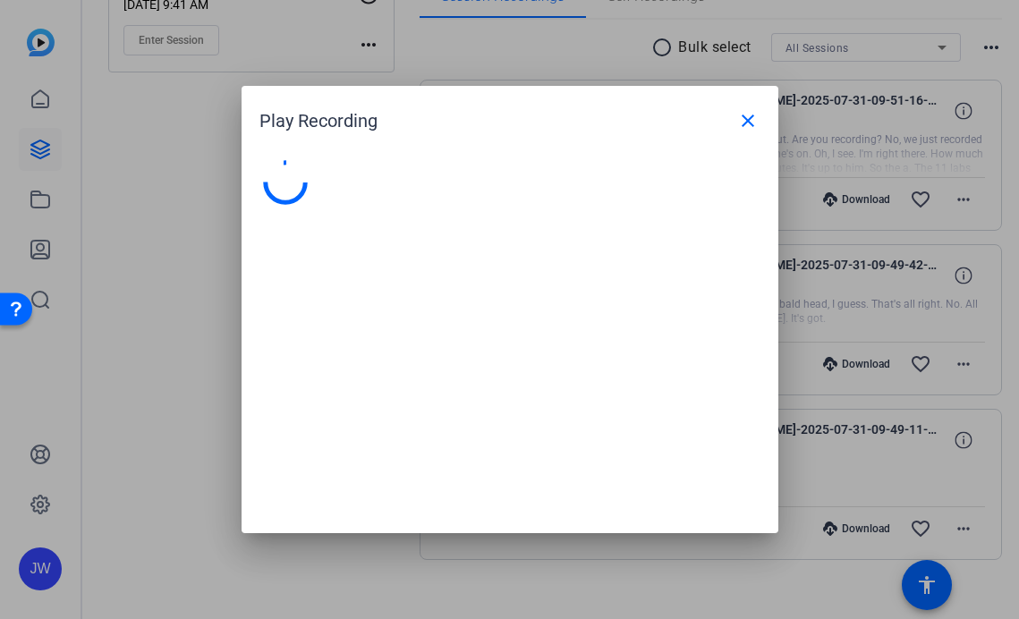
click at [602, 486] on div at bounding box center [510, 337] width 537 height 391
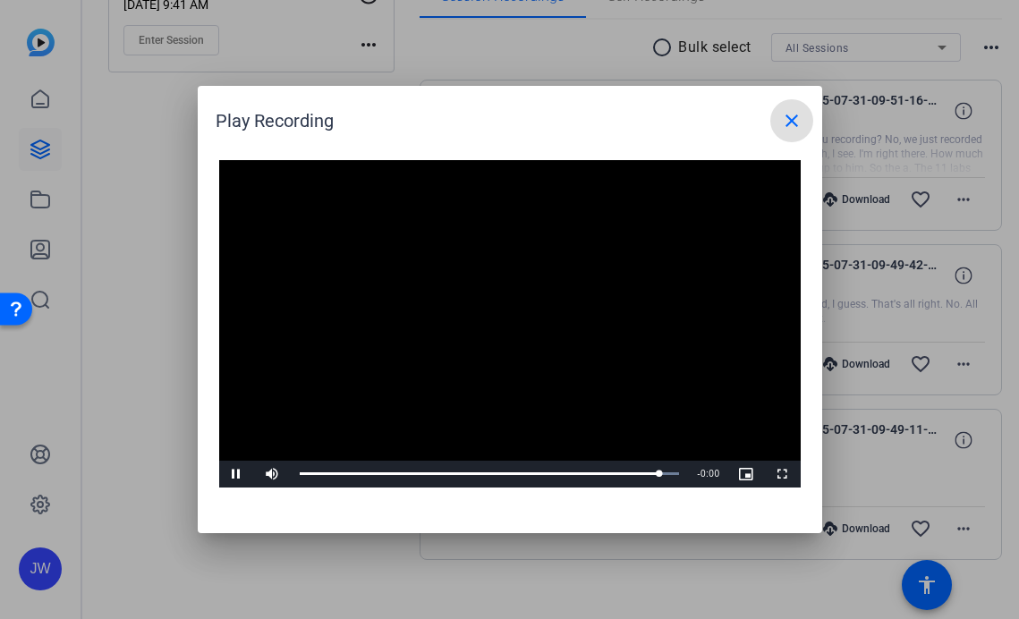
click at [786, 119] on mat-icon "close" at bounding box center [791, 120] width 21 height 21
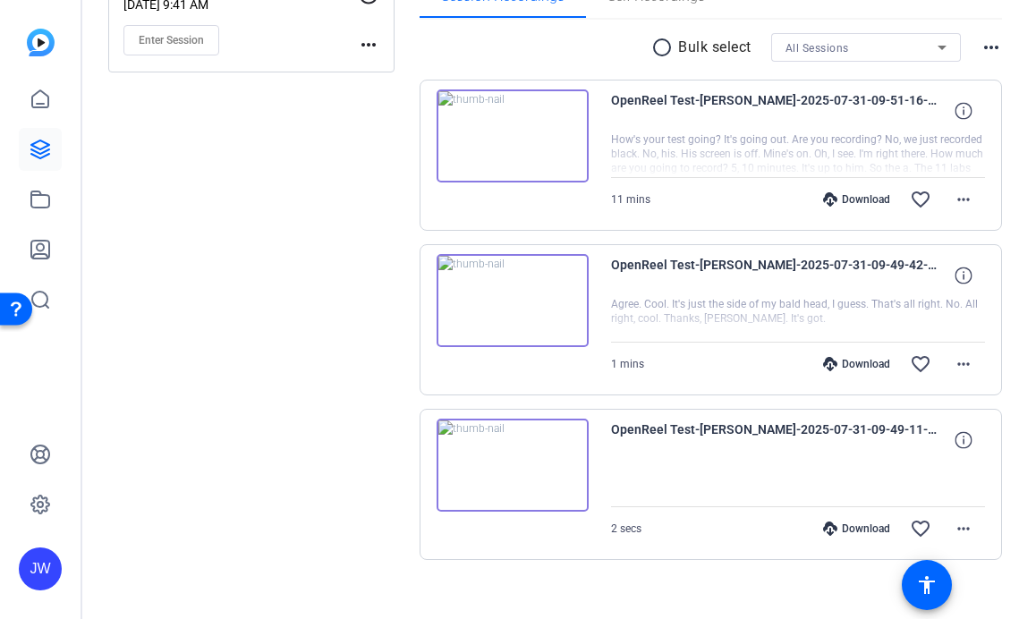
click at [575, 329] on img at bounding box center [513, 300] width 152 height 93
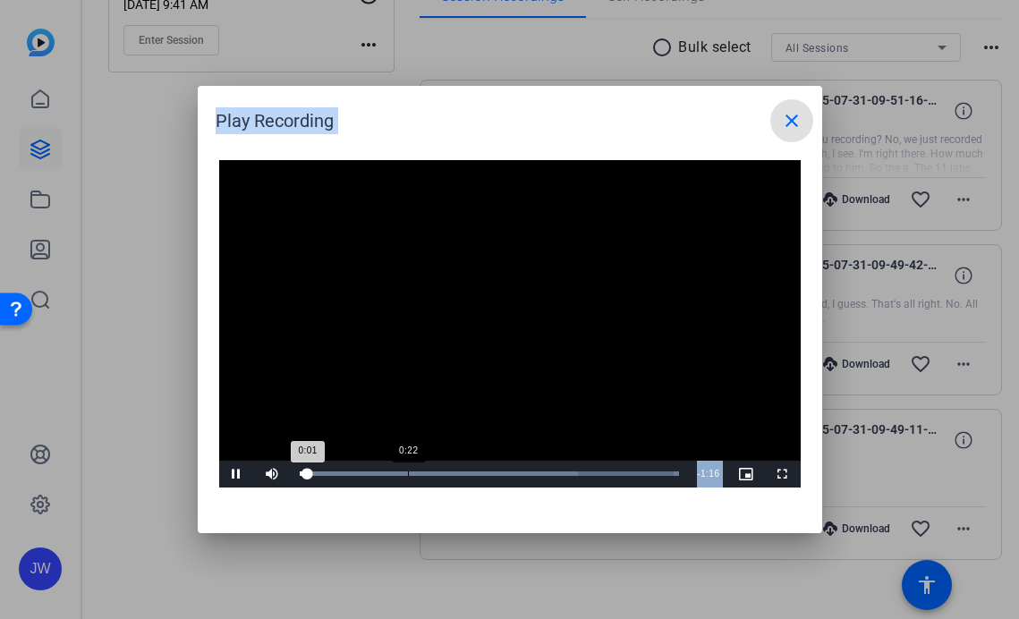
click at [407, 477] on div "Loaded : 100.00% 0:22 0:01" at bounding box center [490, 474] width 398 height 27
click at [788, 115] on mat-icon "close" at bounding box center [791, 120] width 21 height 21
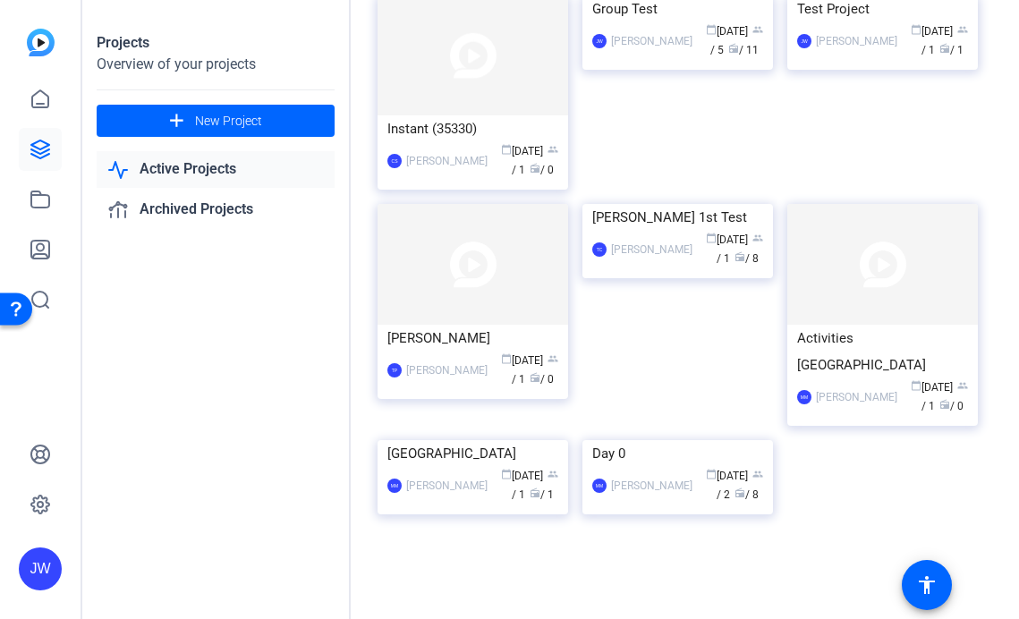
scroll to position [7615, 0]
click at [539, 440] on img at bounding box center [473, 440] width 191 height 0
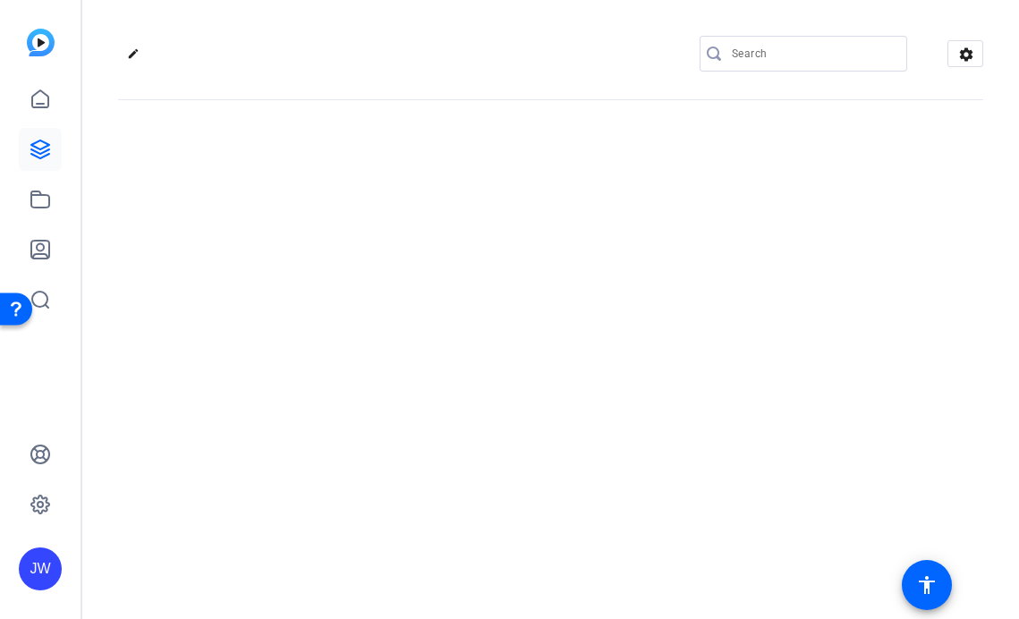
click at [539, 379] on div "edit settings" at bounding box center [550, 309] width 937 height 619
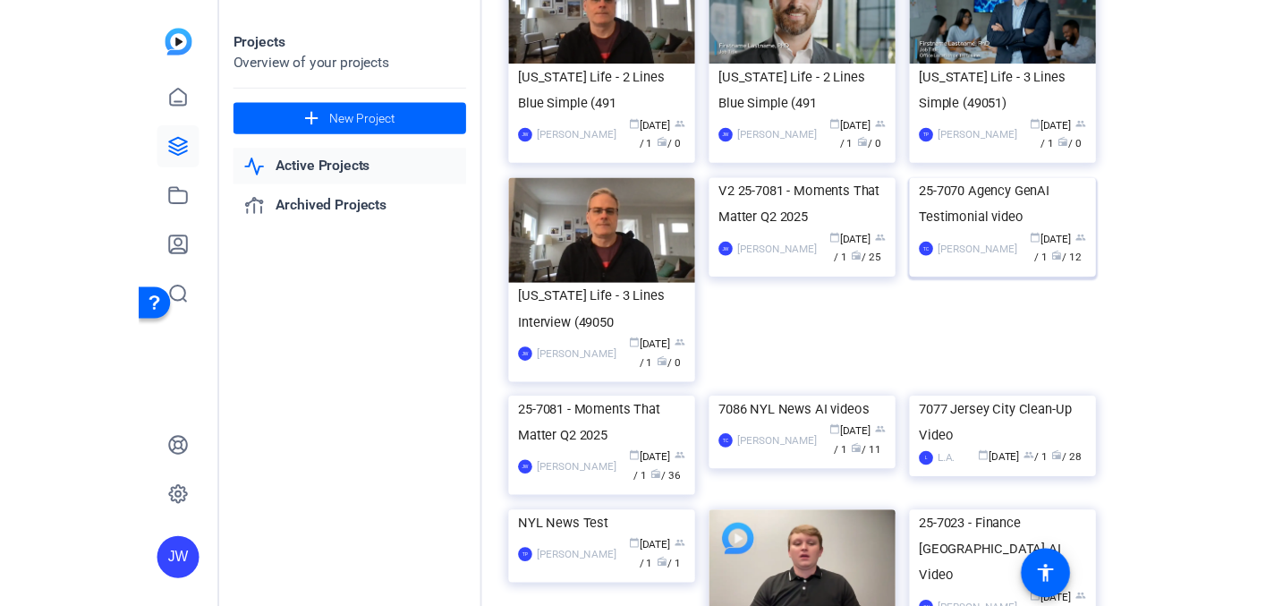
scroll to position [956, 0]
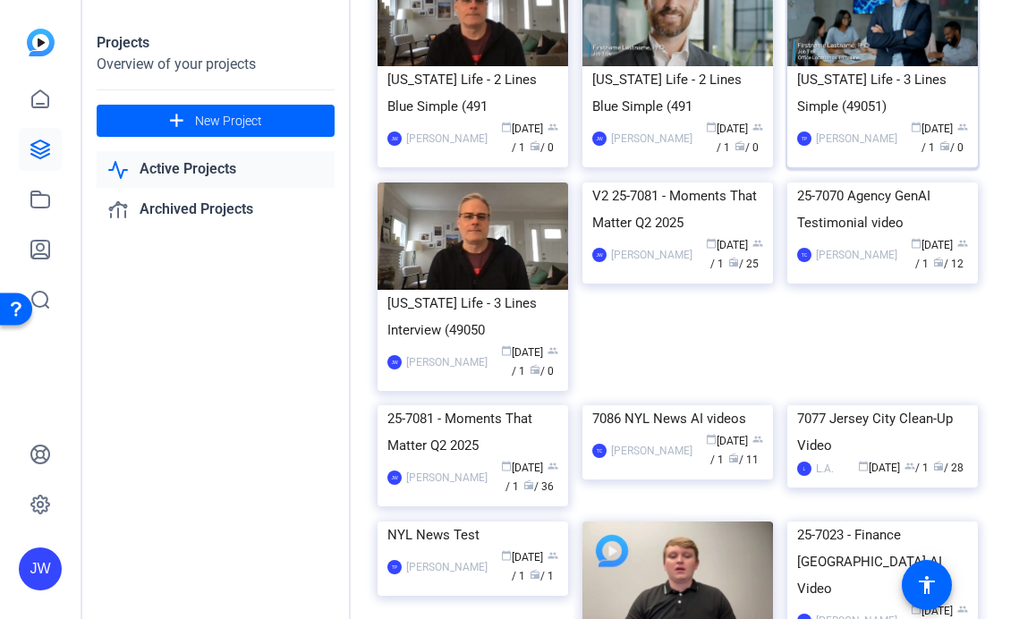
click at [882, 66] on img at bounding box center [882, 13] width 191 height 106
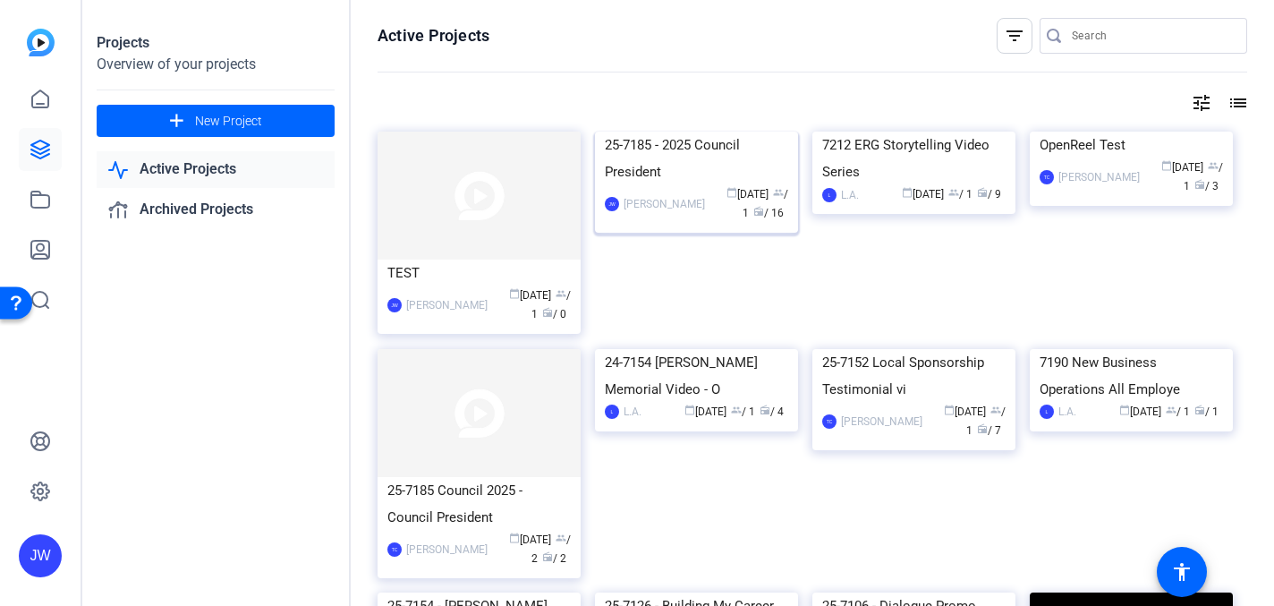
scroll to position [479, 0]
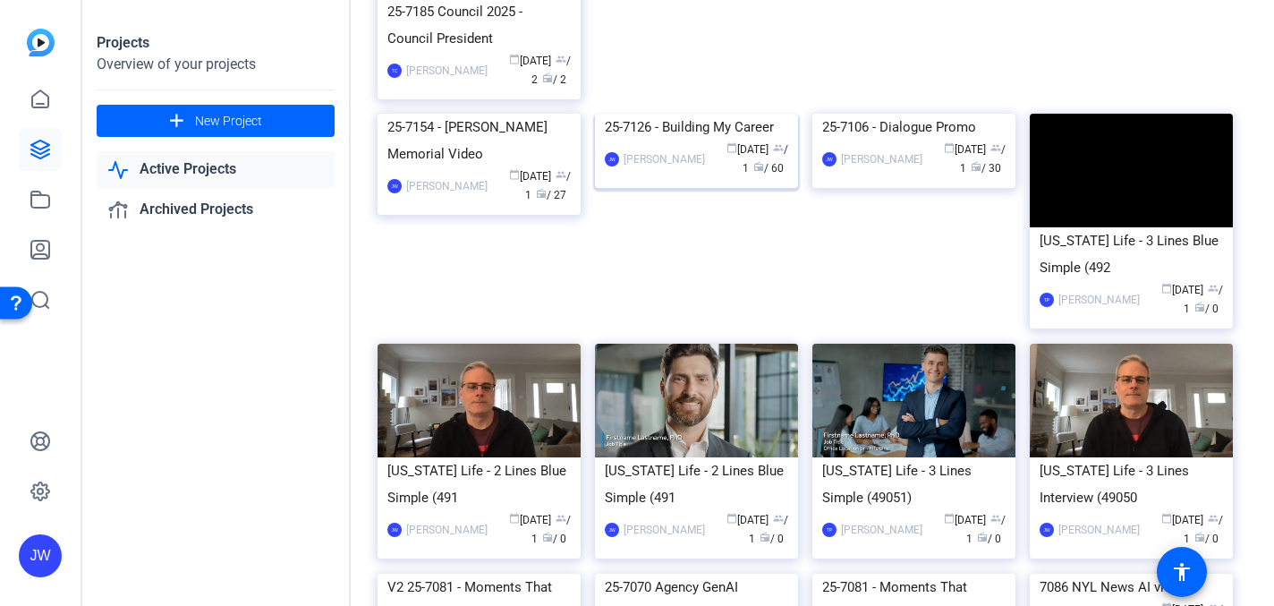
click at [713, 114] on img at bounding box center [696, 114] width 203 height 0
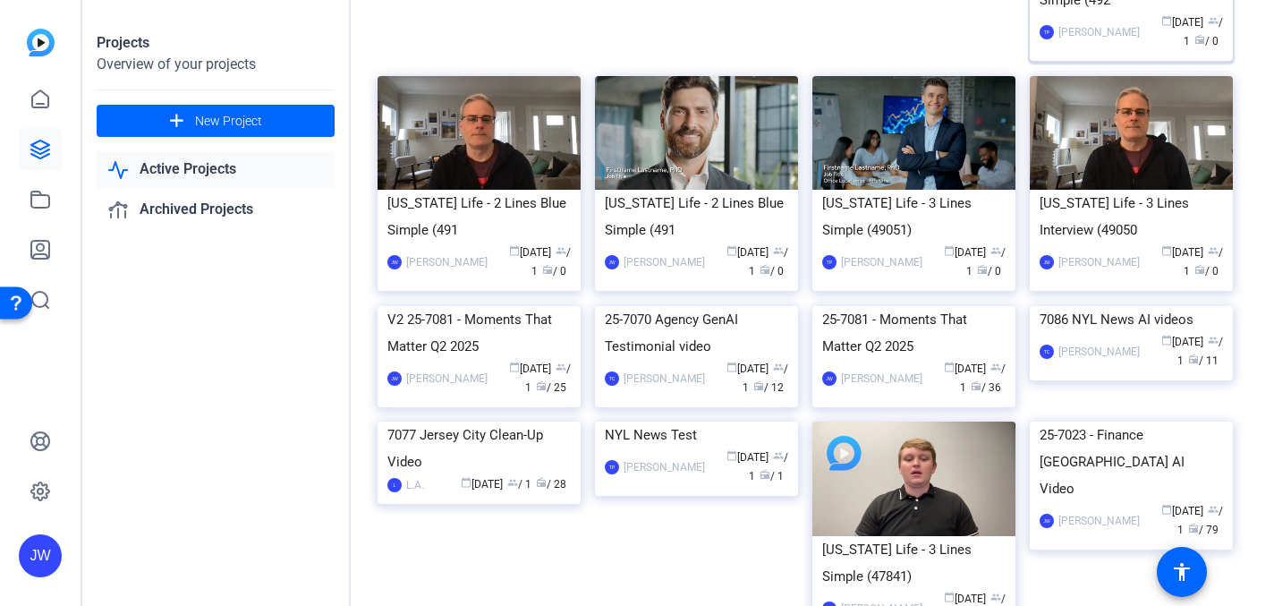
scroll to position [780, 0]
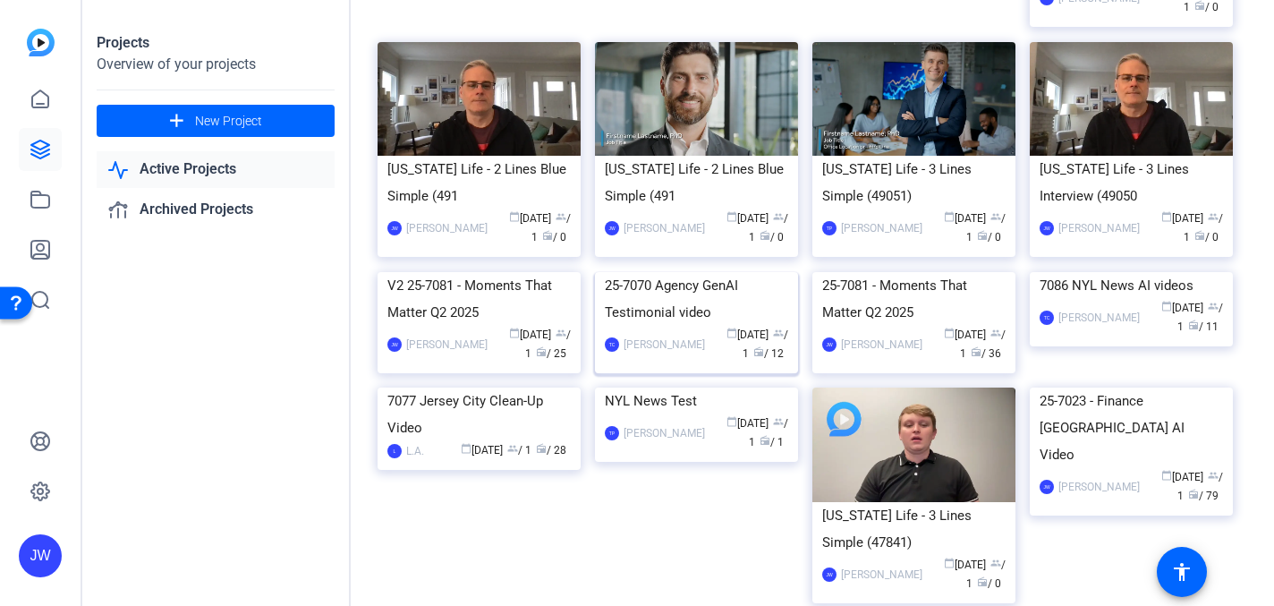
click at [662, 326] on div "25-7070 Agency GenAI Testimonial video" at bounding box center [696, 299] width 183 height 54
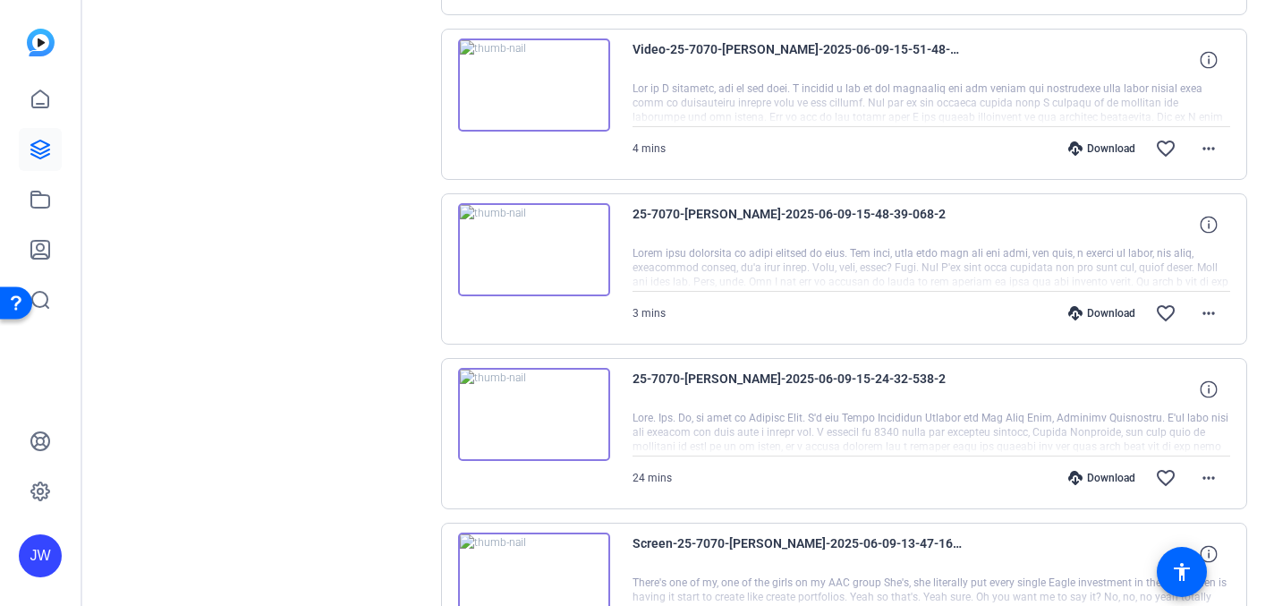
scroll to position [696, 0]
click at [558, 421] on img at bounding box center [534, 412] width 152 height 93
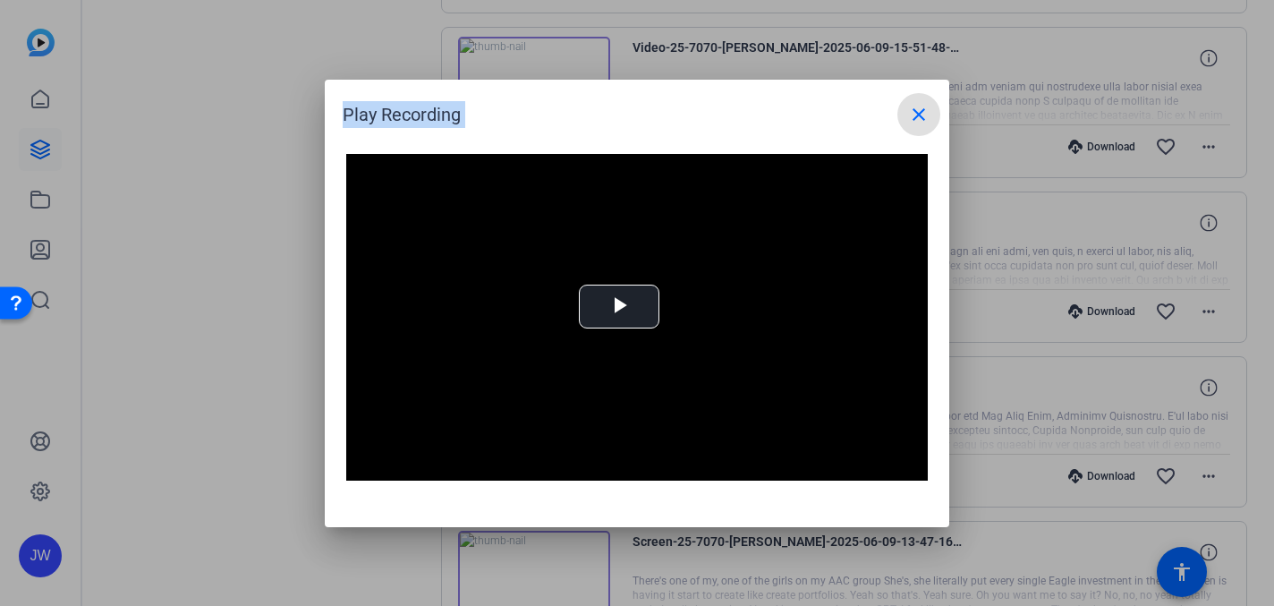
click at [558, 421] on div "Video Player is loading. Play Video Play Mute Current Time 0:00 / Duration -:- …" at bounding box center [637, 331] width 625 height 391
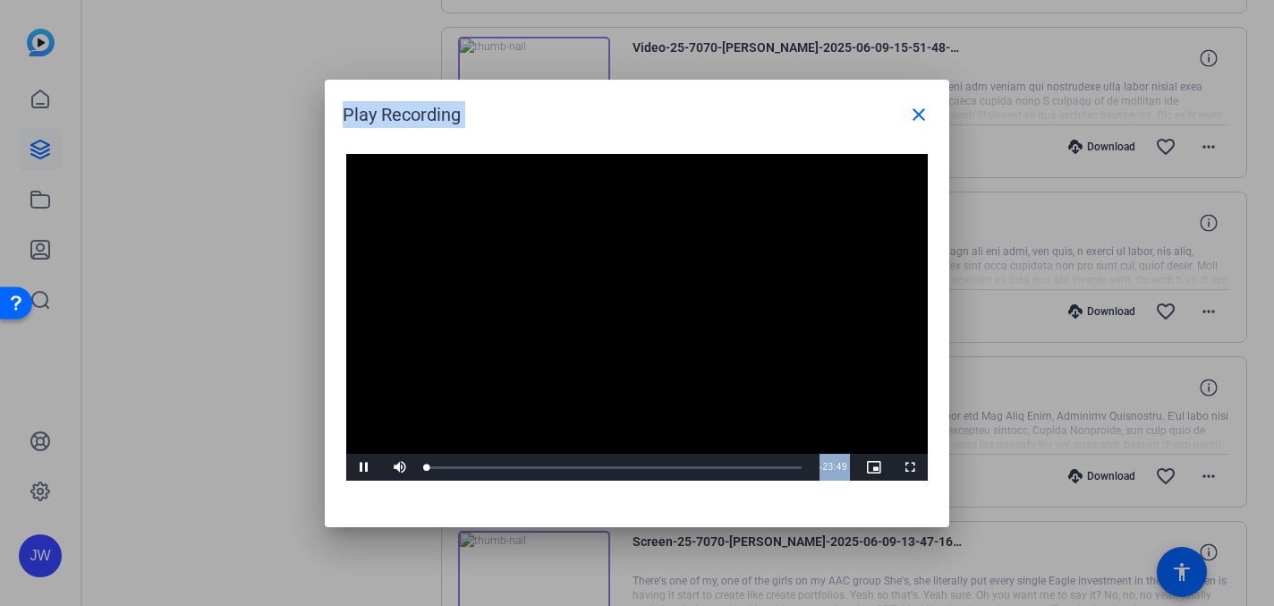
click at [608, 304] on video "Video Player" at bounding box center [637, 318] width 582 height 328
click at [376, 467] on span "Video Player" at bounding box center [364, 467] width 36 height 0
click at [482, 466] on div "03:31" at bounding box center [482, 467] width 1 height 4
click at [915, 117] on mat-icon "close" at bounding box center [918, 114] width 21 height 21
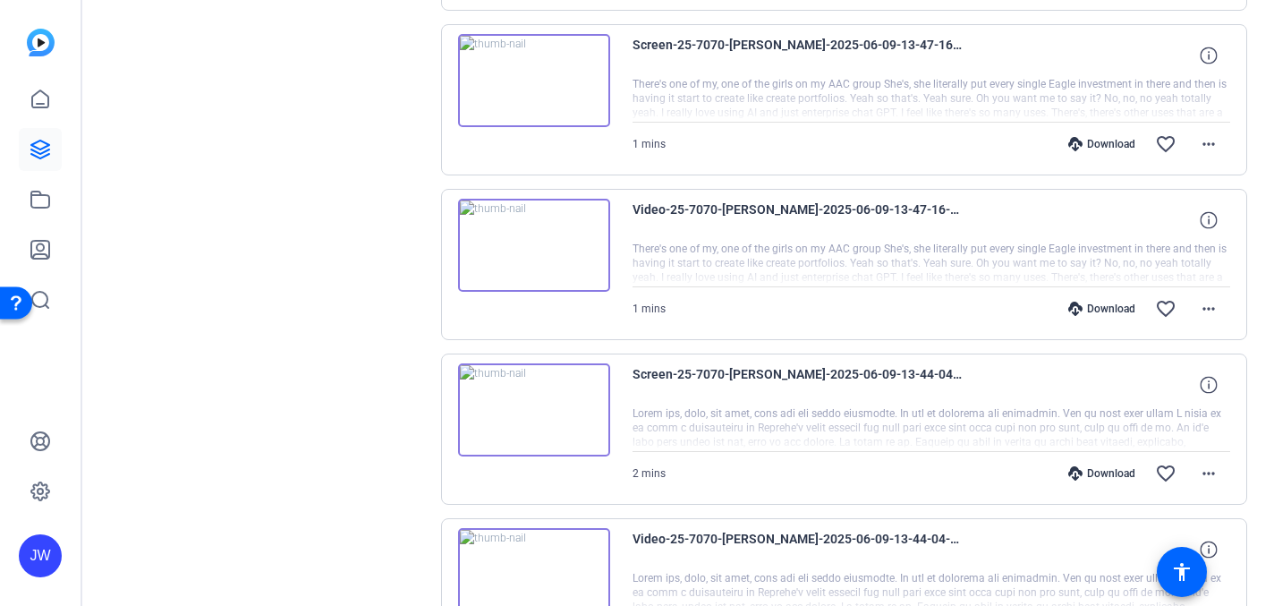
scroll to position [1191, 0]
click at [592, 236] on img at bounding box center [534, 246] width 152 height 93
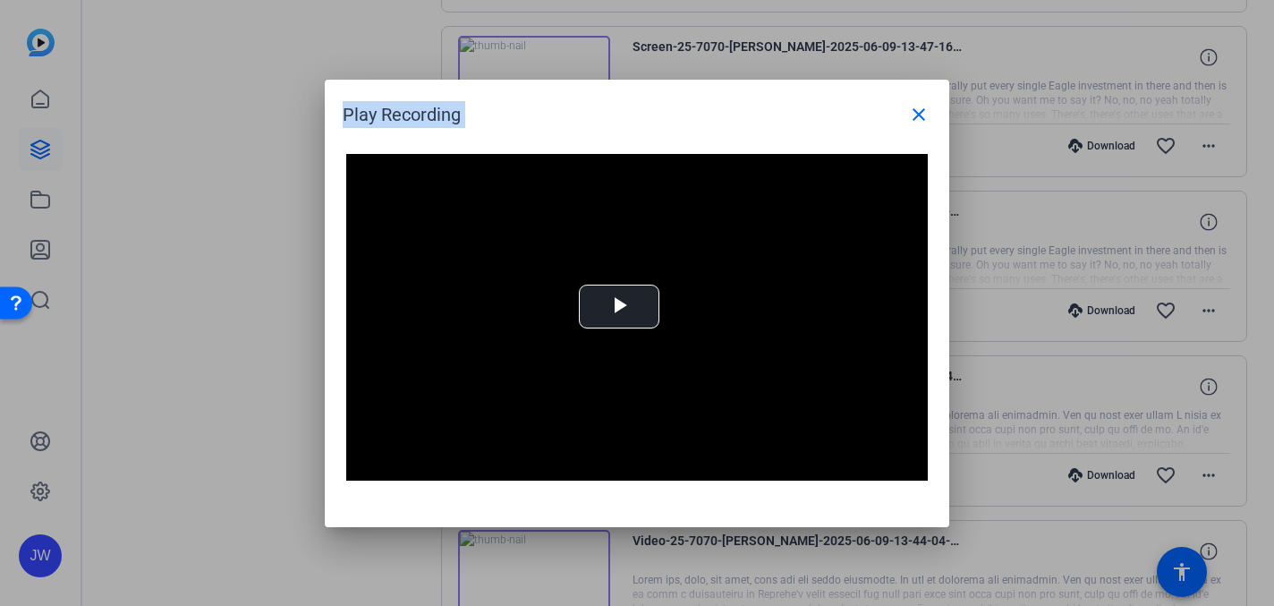
click at [592, 236] on div "Video Player is loading. Play Video Play Mute Current Time 0:00 / Duration 0:00…" at bounding box center [637, 331] width 625 height 391
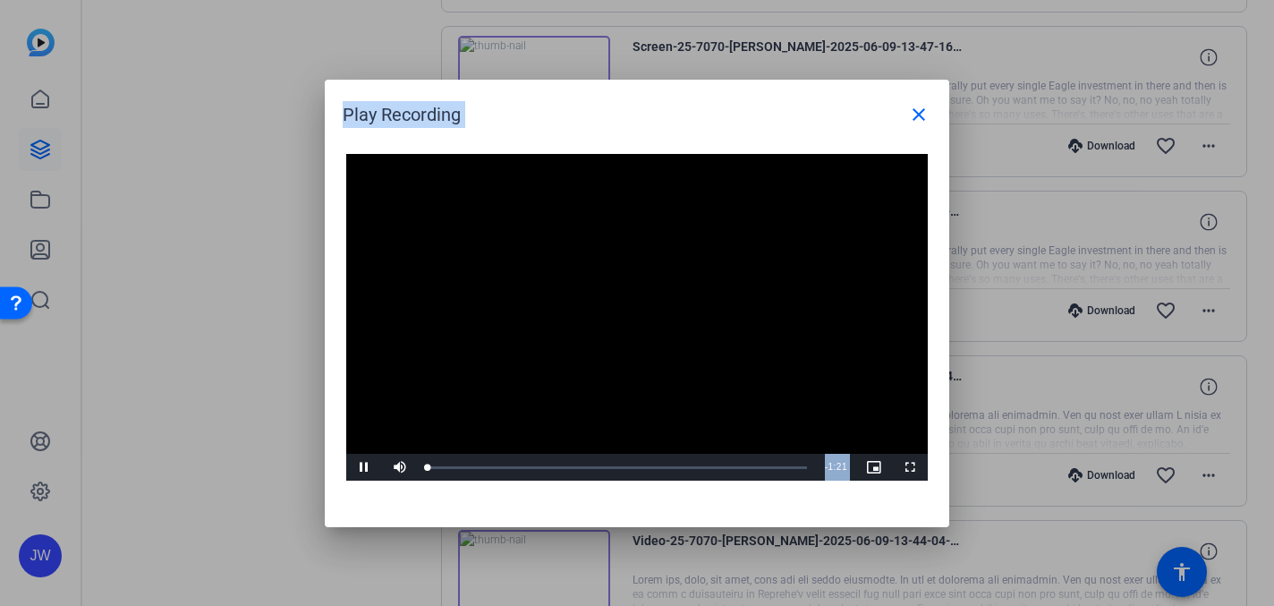
click at [595, 299] on video "Video Player" at bounding box center [637, 318] width 582 height 328
click at [508, 467] on div "Loaded : 100.00% 0:17 0:17" at bounding box center [617, 467] width 380 height 4
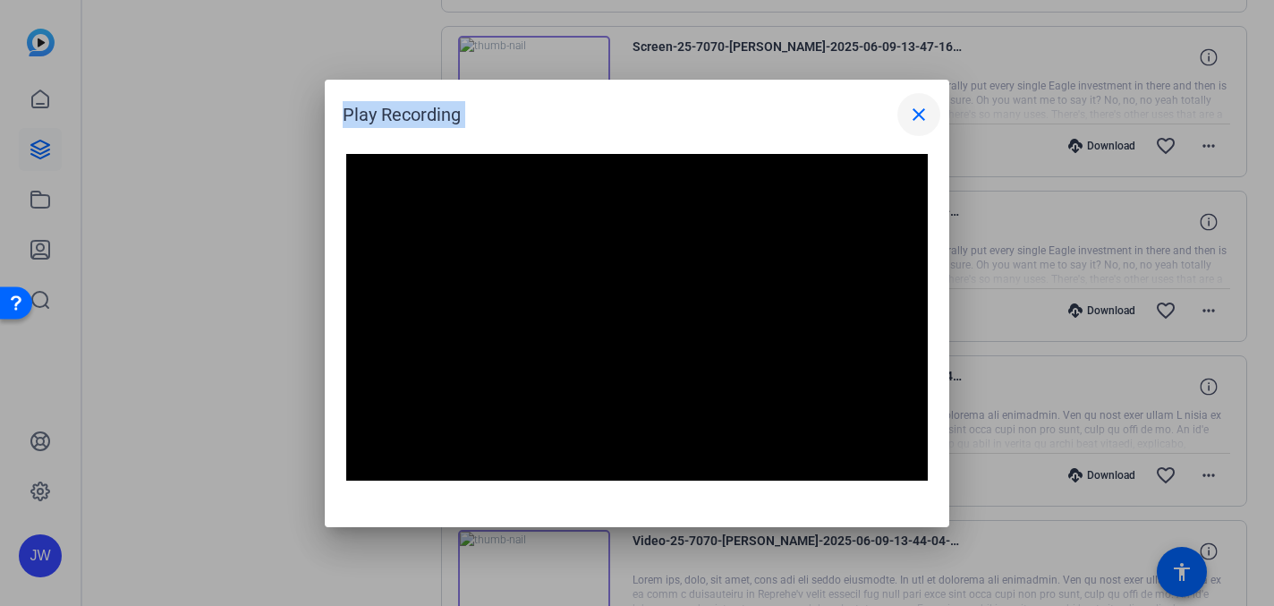
click at [924, 115] on mat-icon "close" at bounding box center [918, 114] width 21 height 21
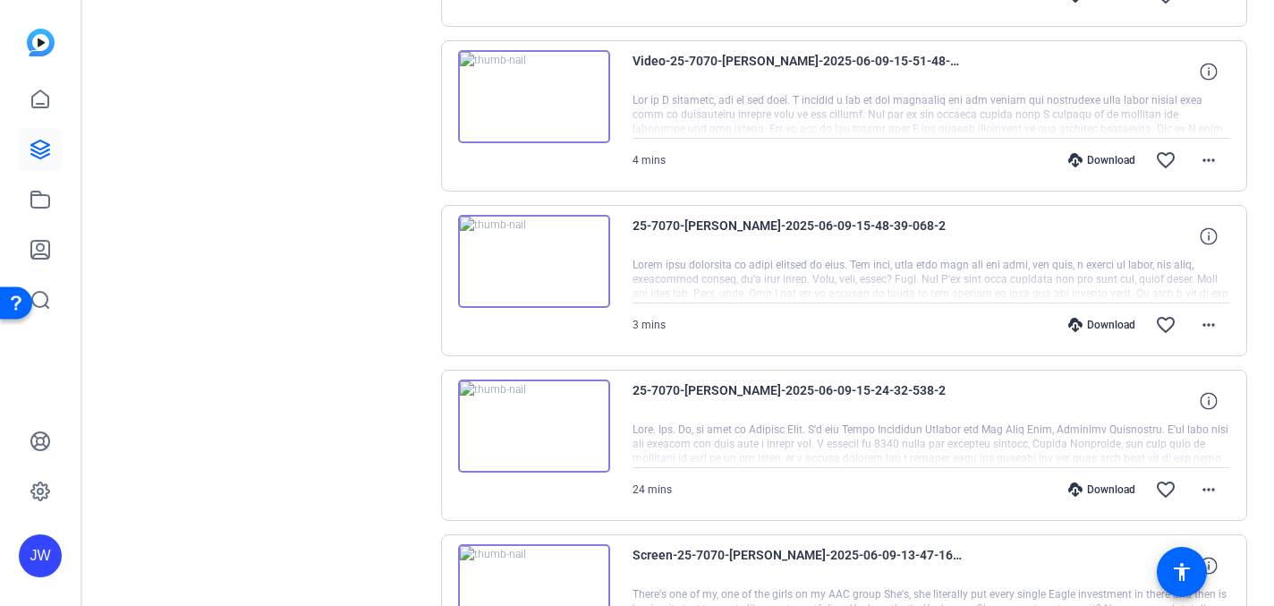
scroll to position [967, 0]
